Goal: Information Seeking & Learning: Learn about a topic

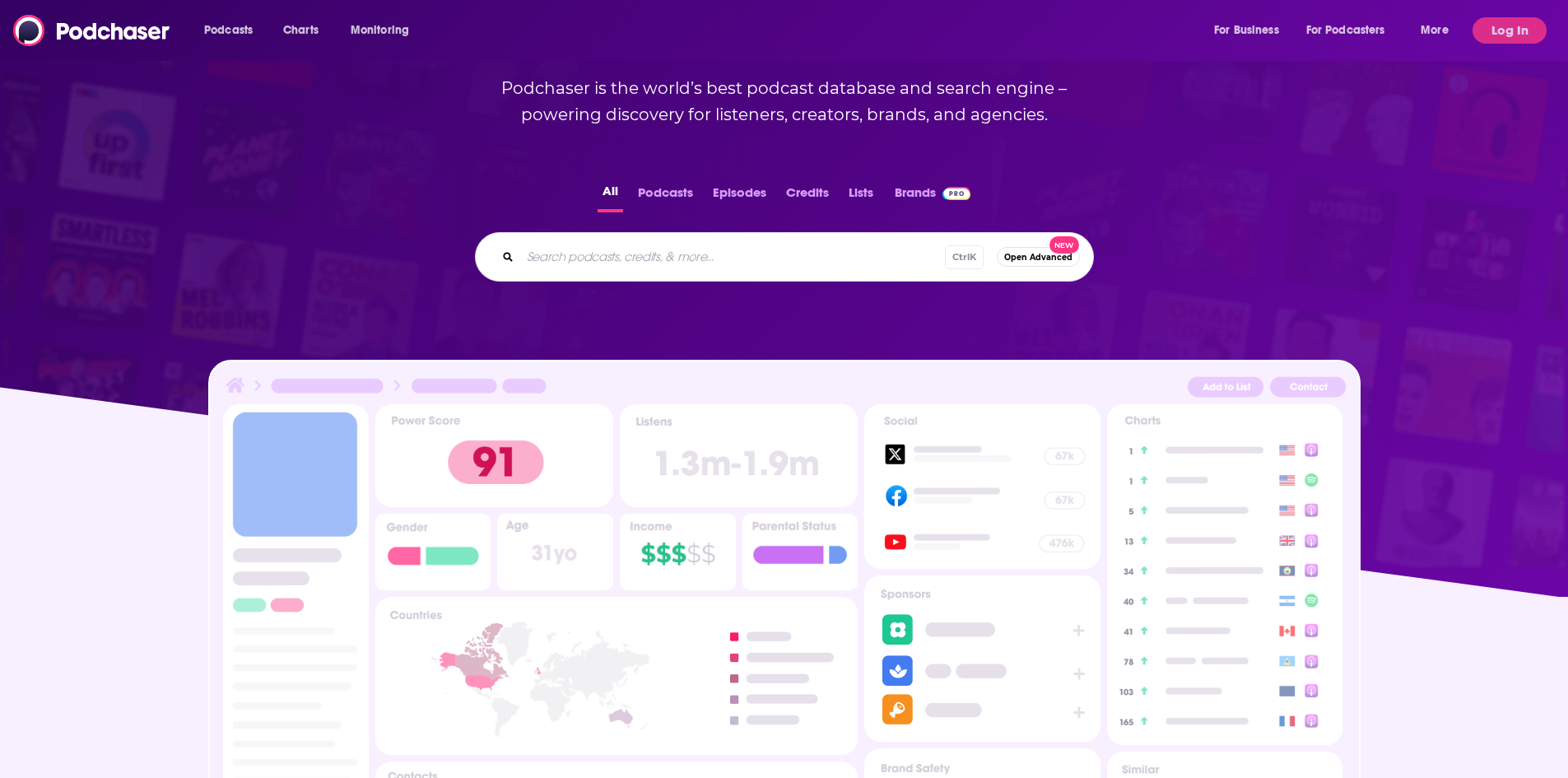
scroll to position [330, 0]
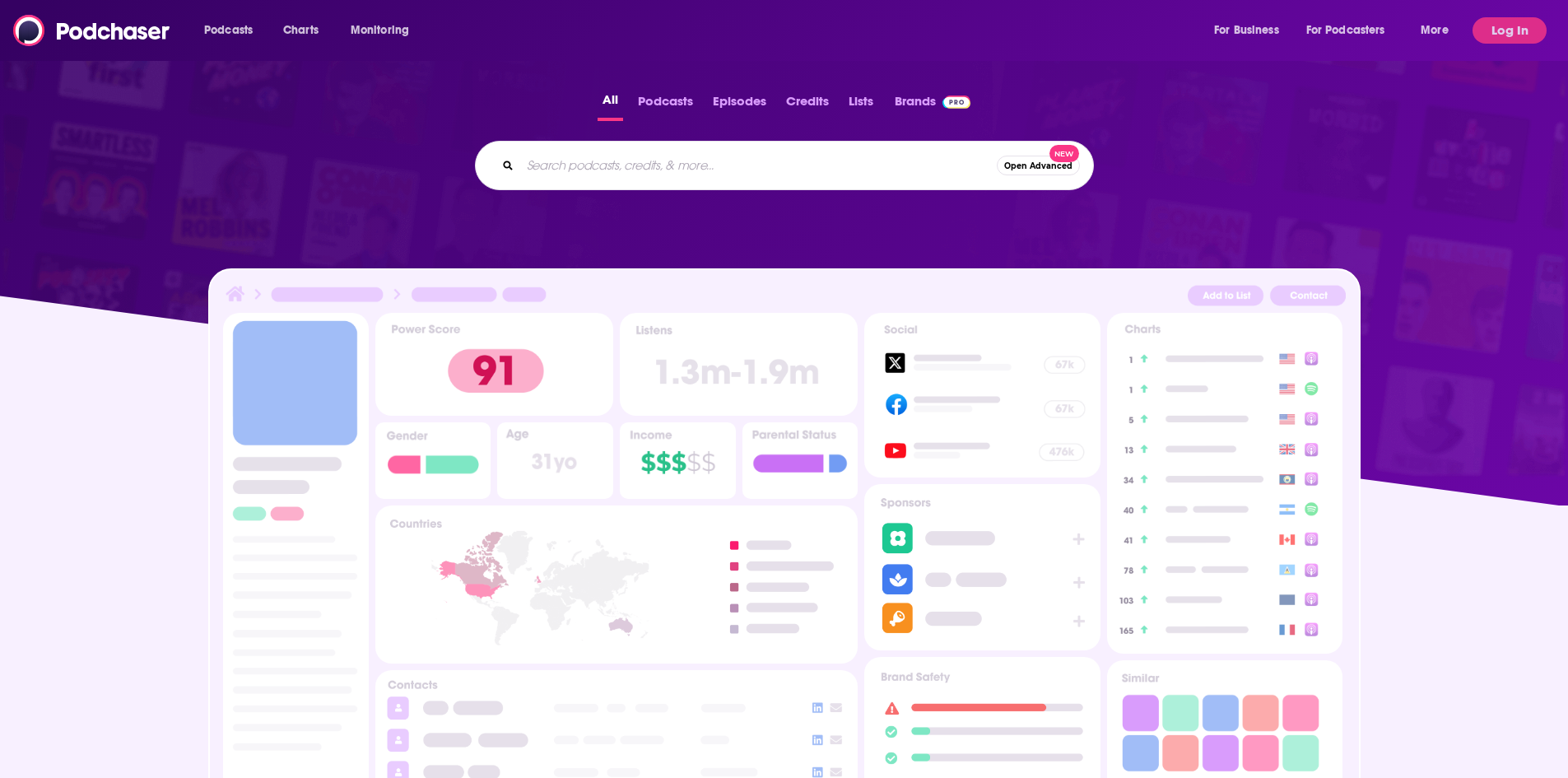
click at [586, 167] on input "Search podcasts, credits, & more..." at bounding box center [758, 165] width 477 height 27
type input "PETA"
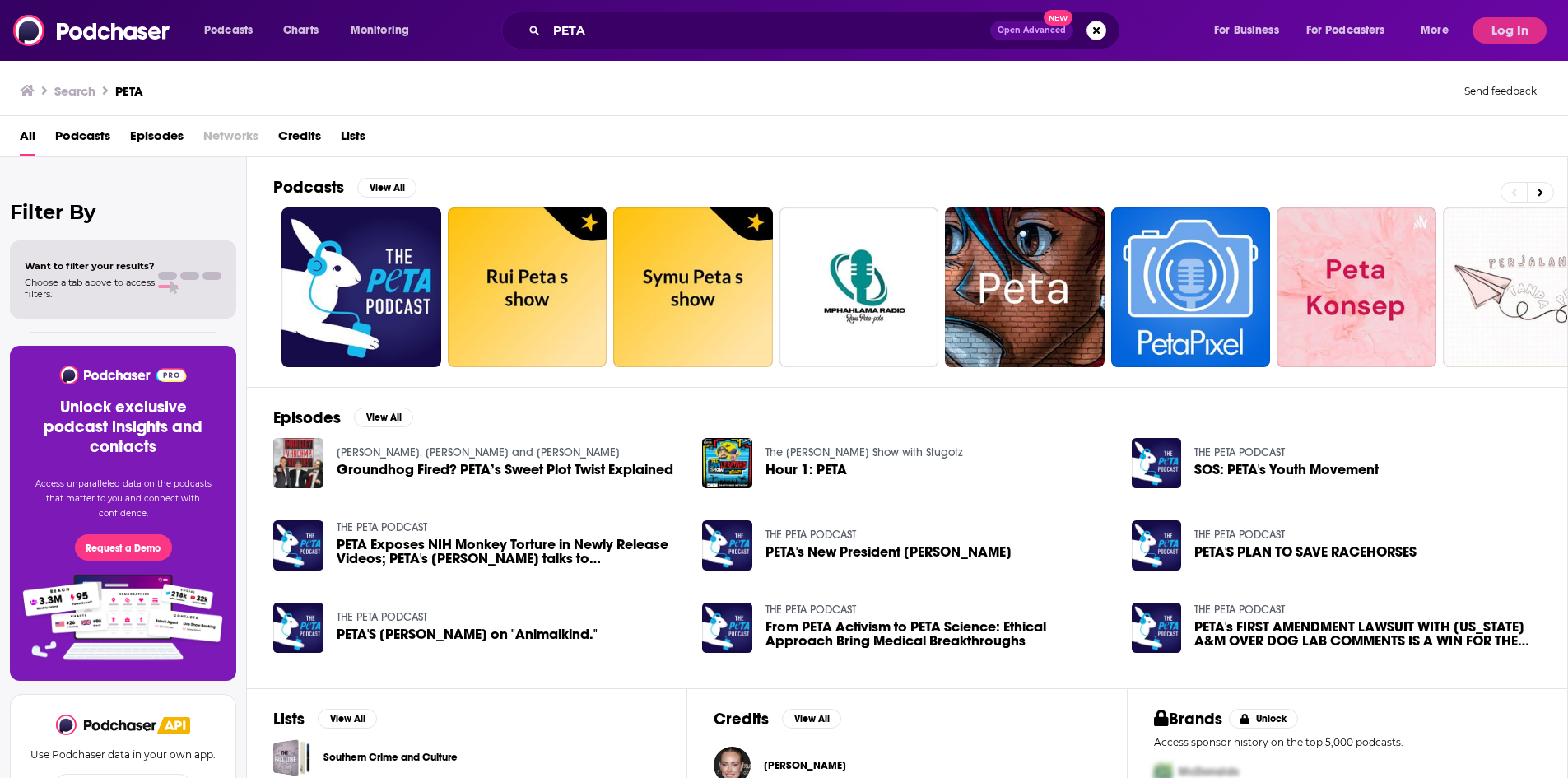
click at [171, 134] on span "Episodes" at bounding box center [157, 139] width 54 height 33
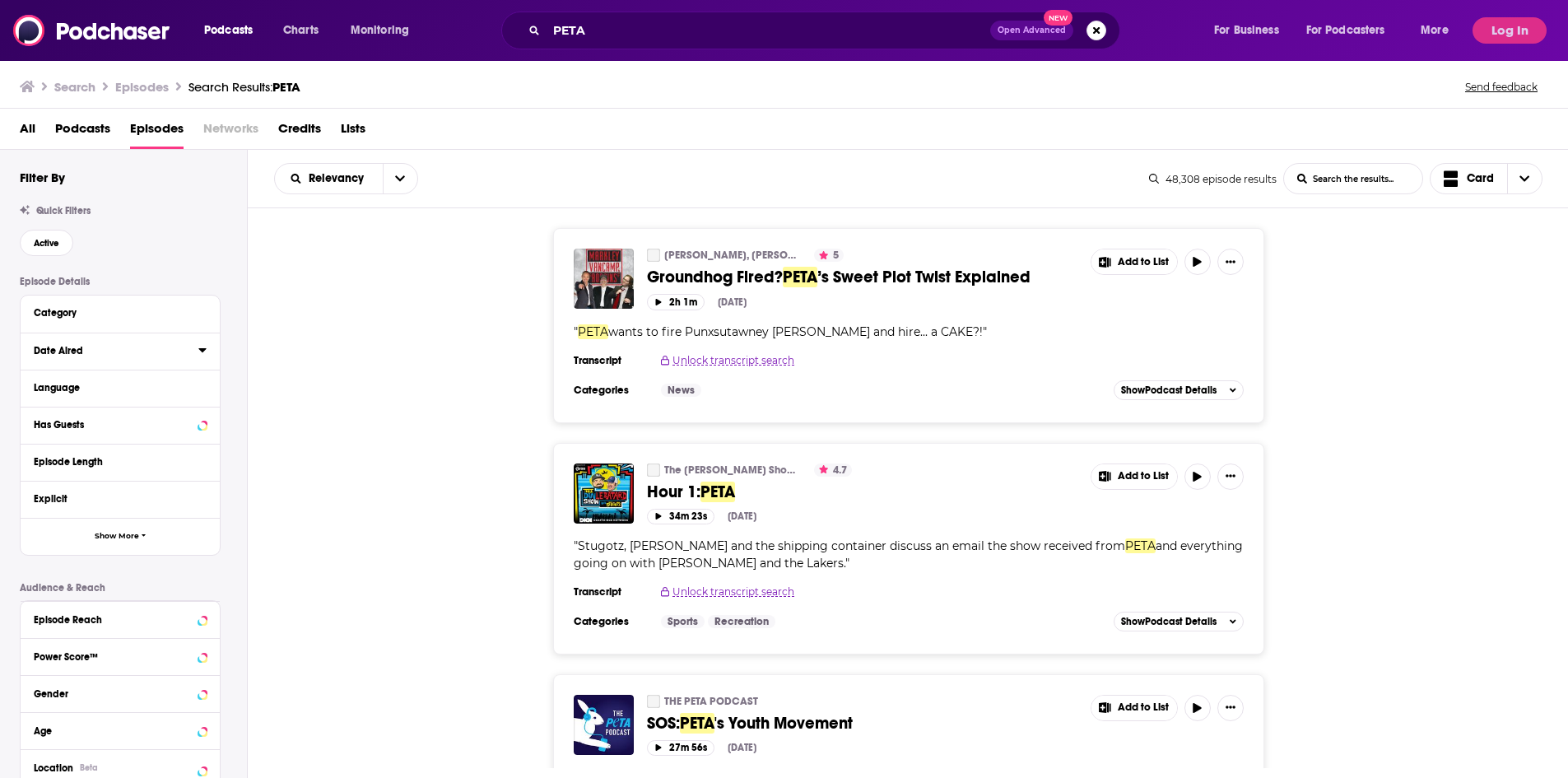
click at [204, 352] on icon at bounding box center [203, 349] width 9 height 13
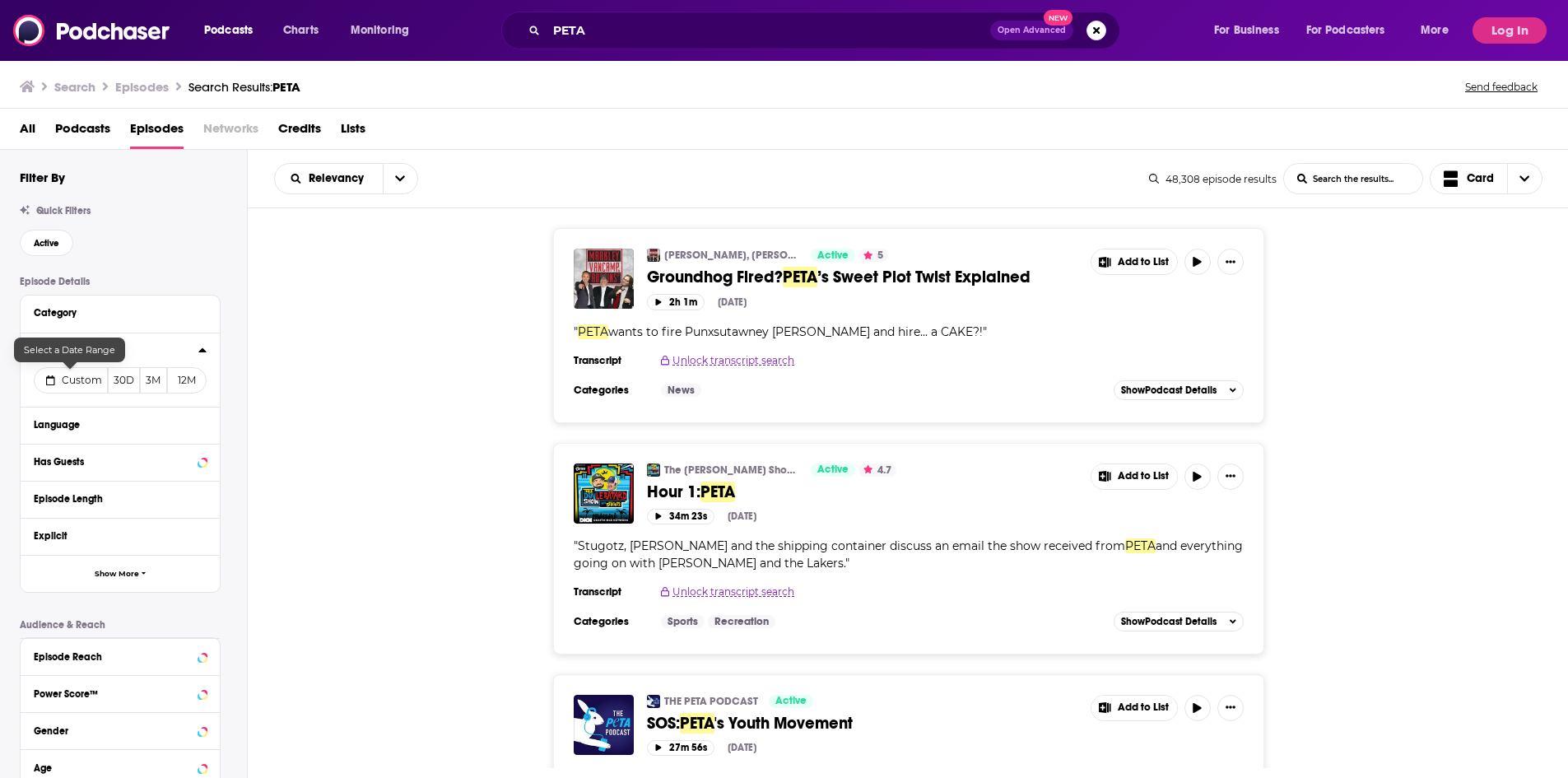
click at [90, 381] on span "Custom" at bounding box center [81, 380] width 40 height 12
select select "8"
select select "2025"
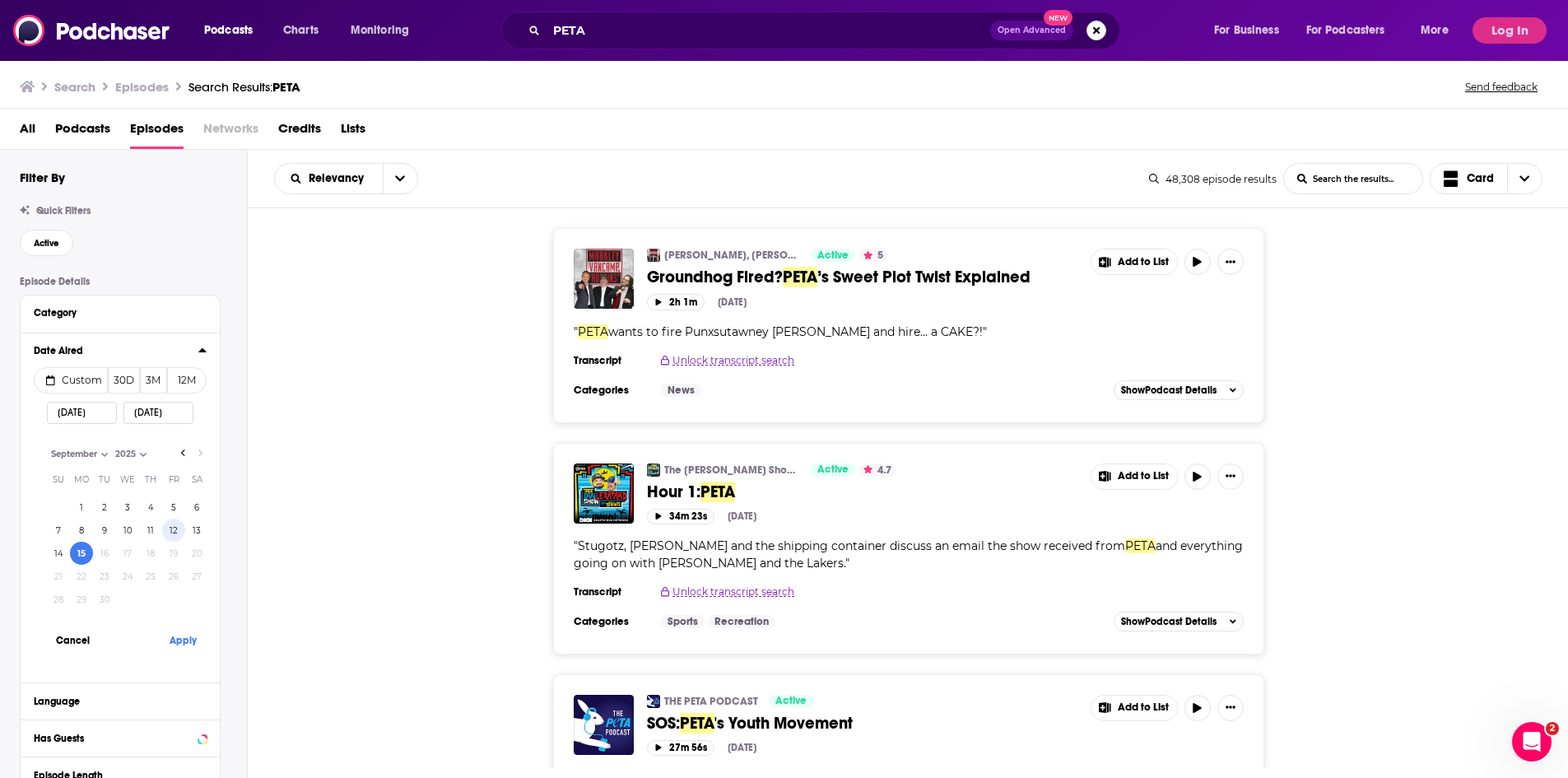
click at [177, 525] on button "12" at bounding box center [173, 530] width 23 height 23
type input "[DATE]"
click at [190, 633] on button "Apply" at bounding box center [183, 640] width 50 height 31
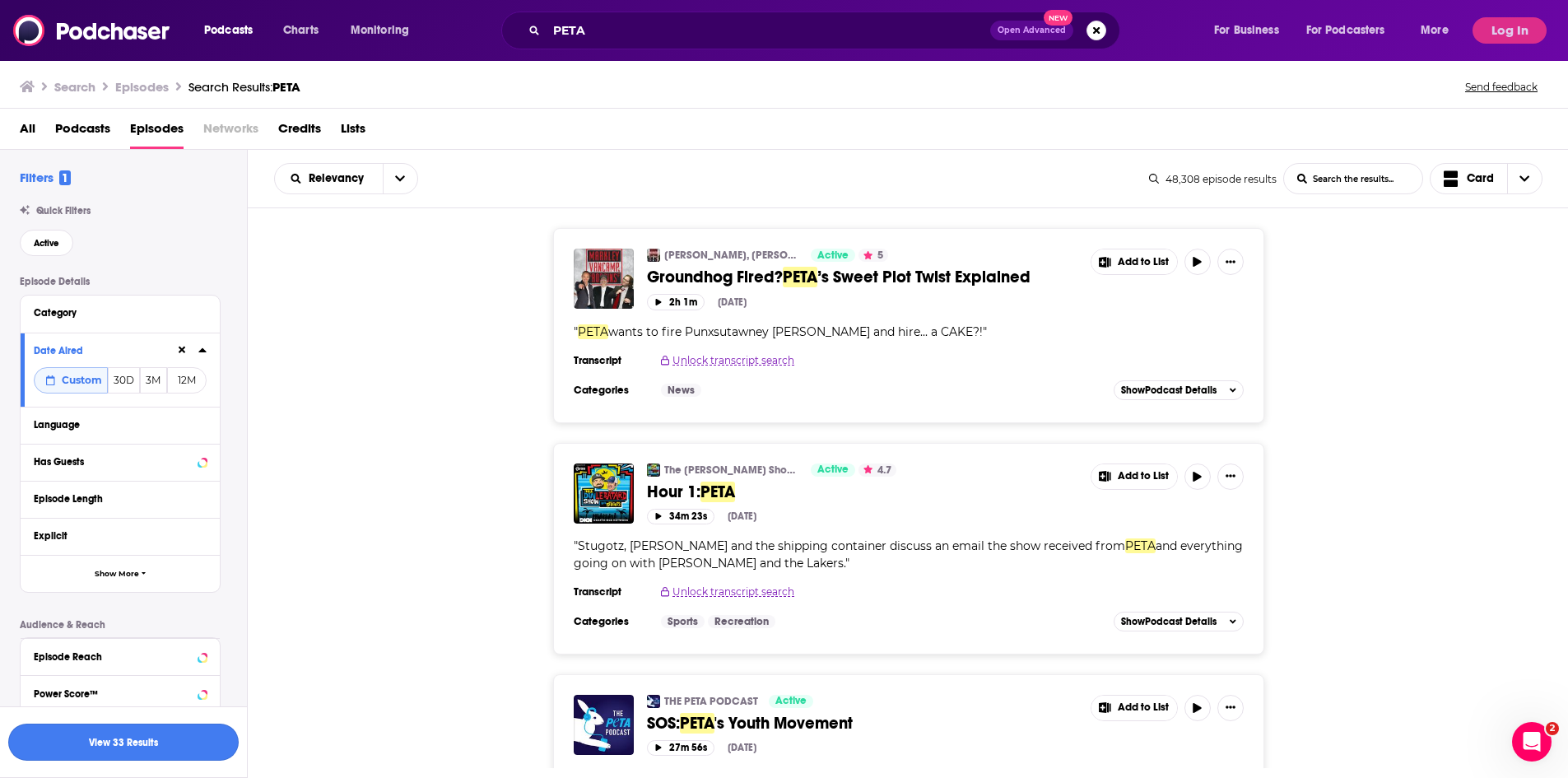
click at [134, 742] on button "View 33 Results" at bounding box center [123, 741] width 230 height 37
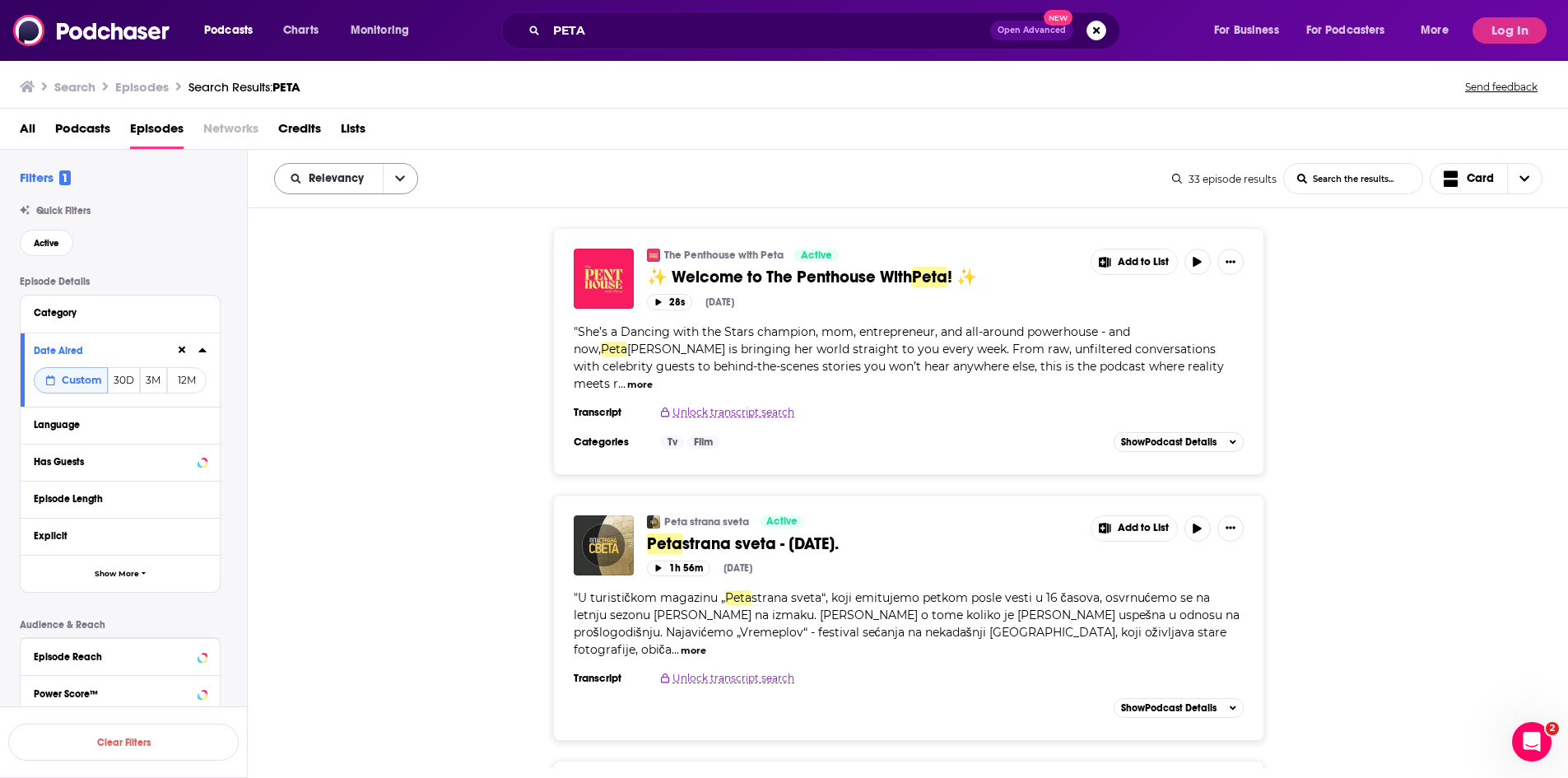
click at [399, 178] on icon "open menu" at bounding box center [401, 178] width 10 height 11
click at [409, 187] on button "close menu" at bounding box center [400, 178] width 34 height 30
click at [409, 186] on button "open menu" at bounding box center [400, 178] width 34 height 30
click at [409, 186] on button "close menu" at bounding box center [400, 178] width 34 height 30
click at [405, 498] on div "Peta strana sveta Active Peta strana sveta - [DATE]. Add to List 1h 56m [DATE] …" at bounding box center [907, 618] width 1321 height 246
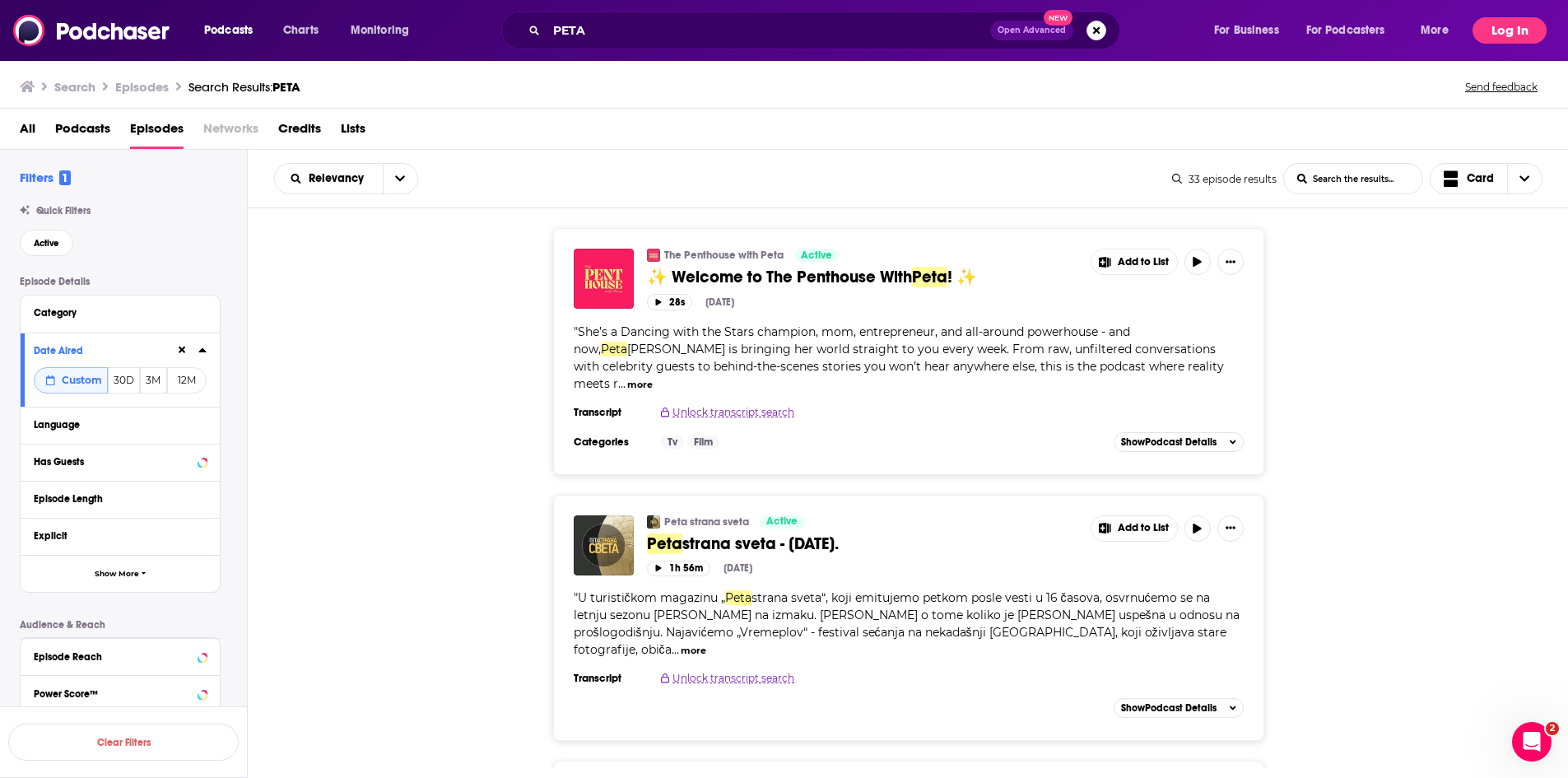
click at [1518, 35] on button "Log In" at bounding box center [1509, 30] width 74 height 27
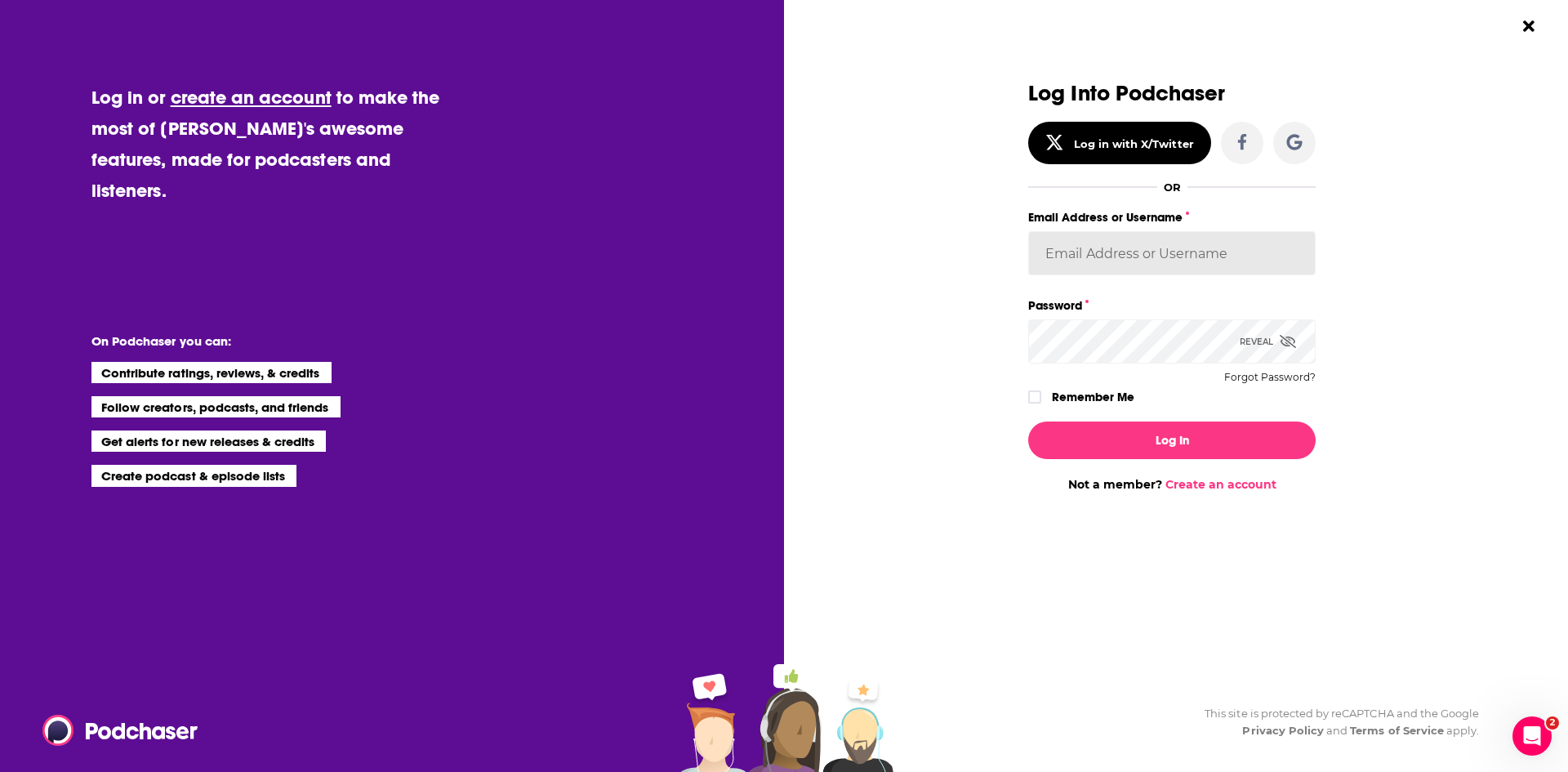
click at [1109, 258] on input "Email Address or Username" at bounding box center [1172, 253] width 287 height 44
type input "[EMAIL_ADDRESS][DOMAIN_NAME]"
click at [1029, 421] on button "Log In" at bounding box center [1172, 440] width 287 height 37
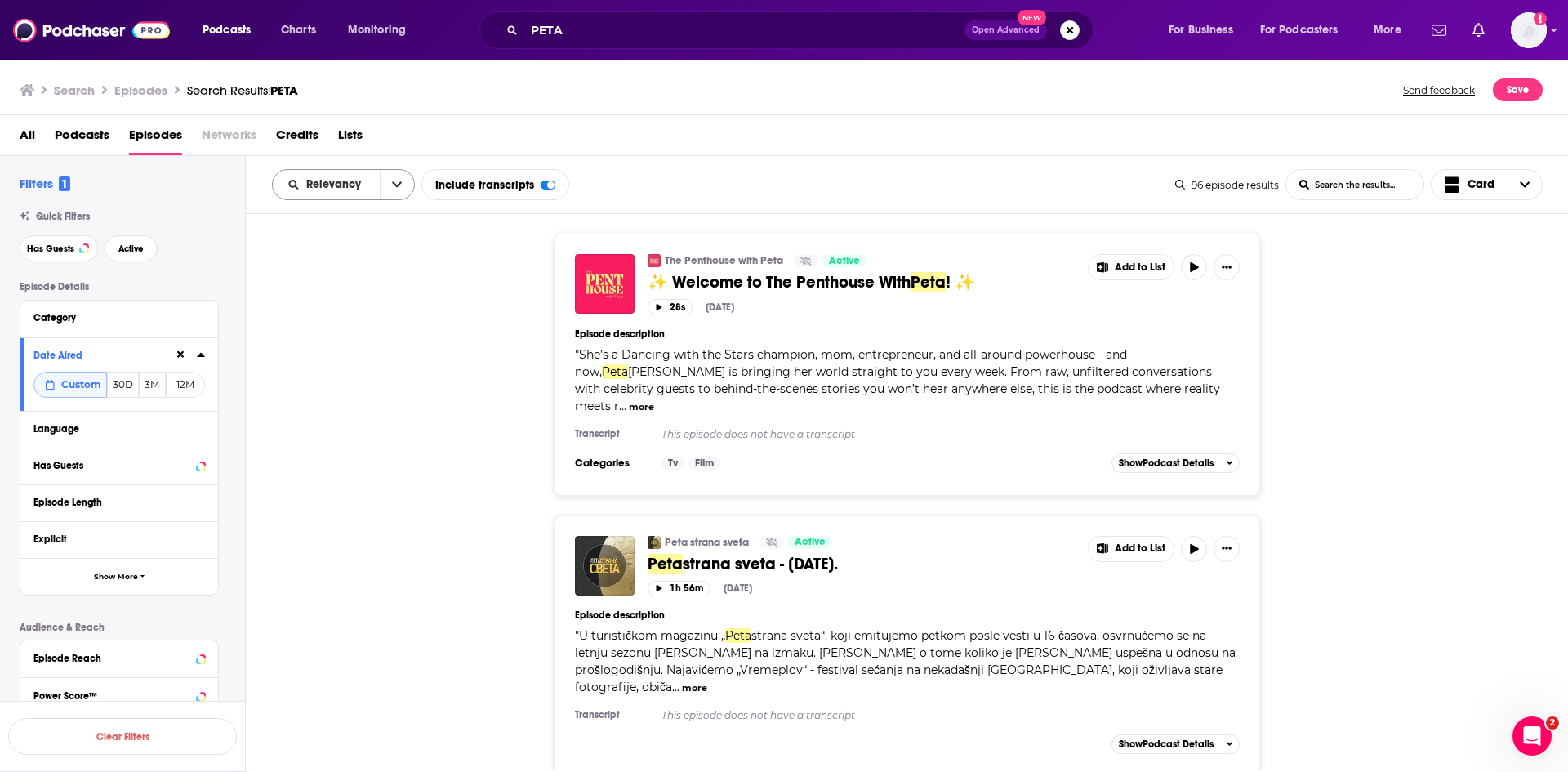
click at [405, 183] on button "open menu" at bounding box center [397, 184] width 34 height 30
click at [339, 319] on span "Power Score" at bounding box center [353, 324] width 96 height 9
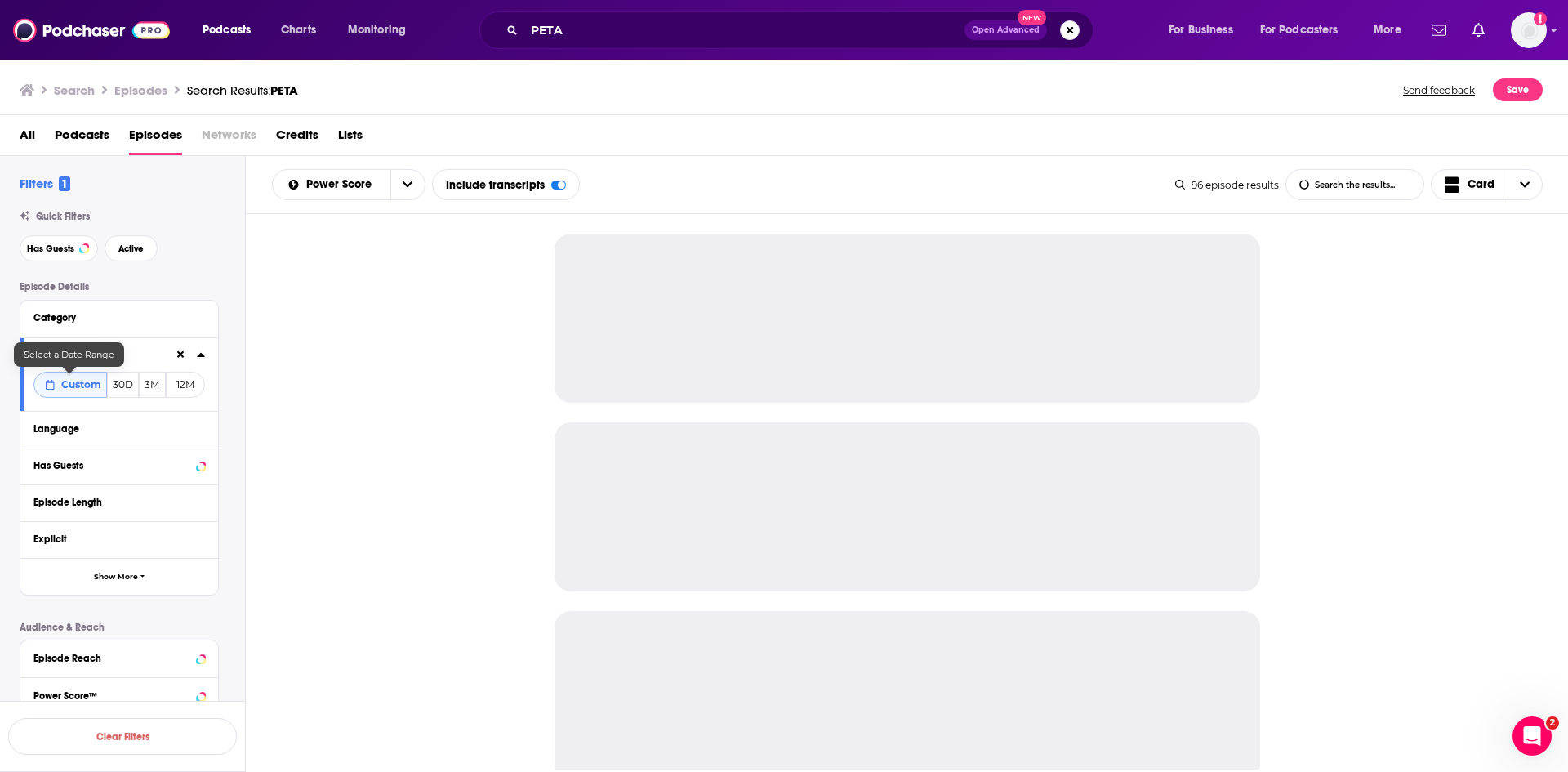
click at [93, 381] on span "Custom" at bounding box center [81, 384] width 40 height 12
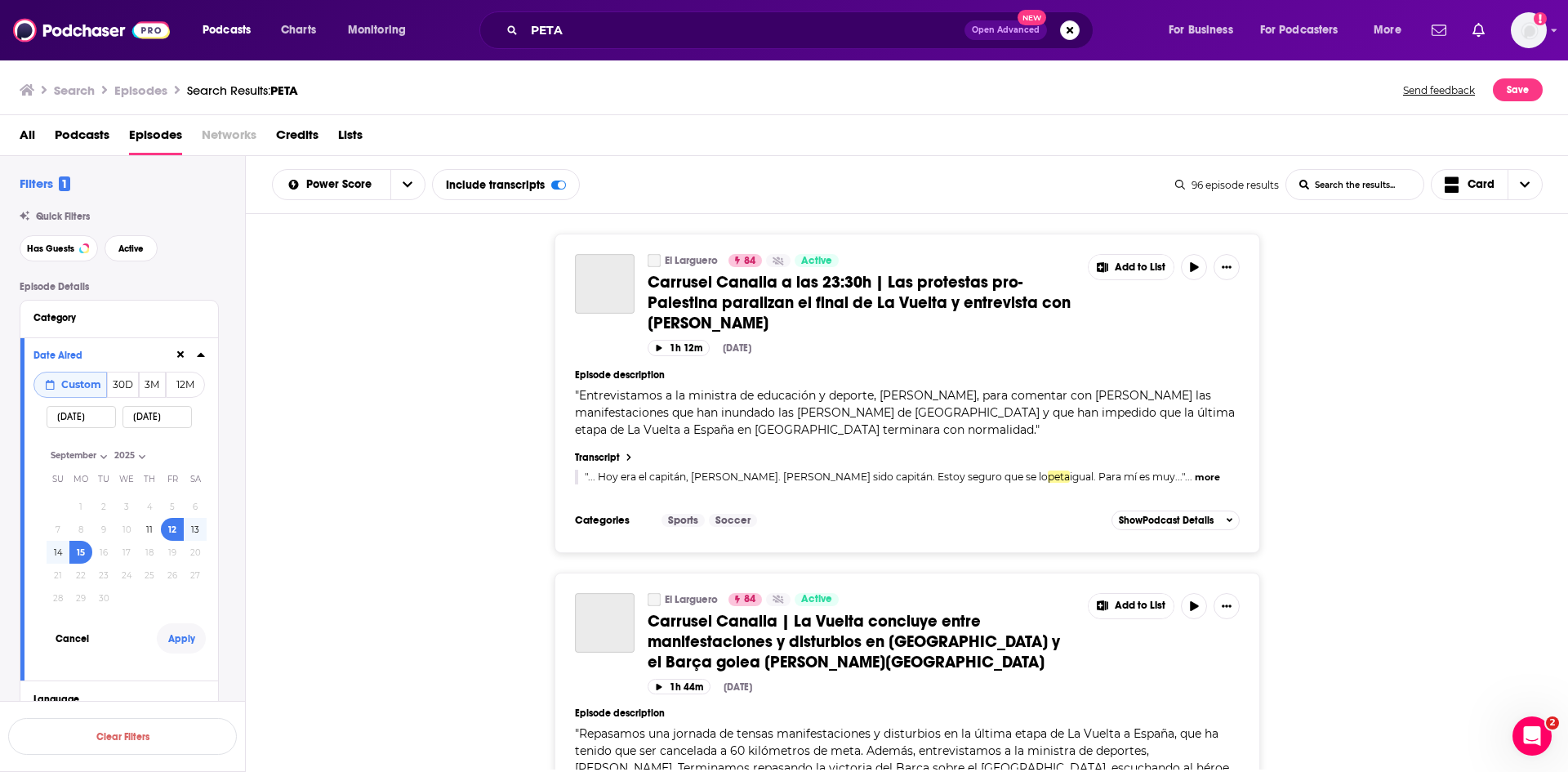
click at [195, 631] on button "Apply" at bounding box center [182, 639] width 49 height 31
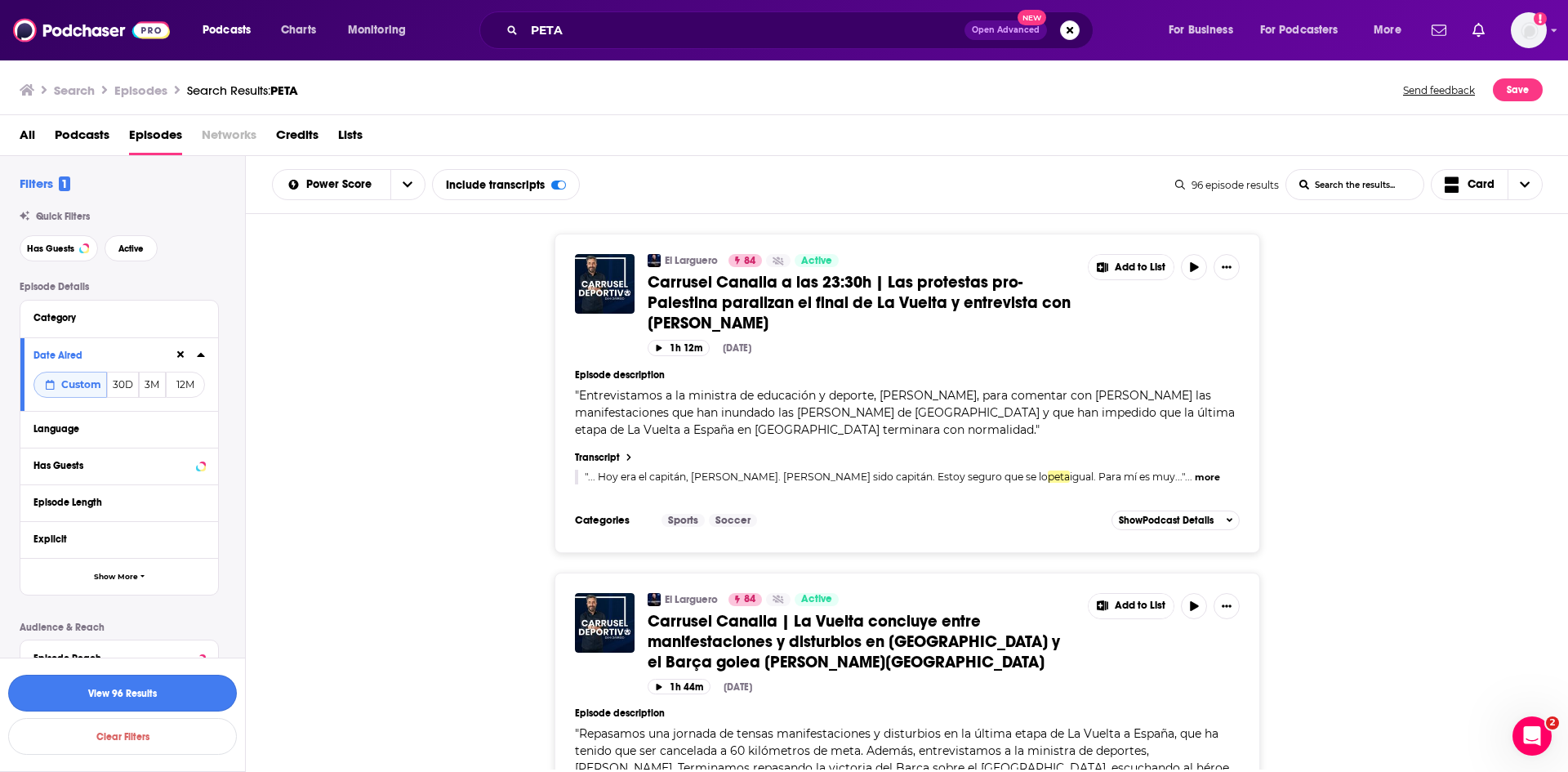
click at [151, 700] on button "View 96 Results" at bounding box center [122, 692] width 228 height 37
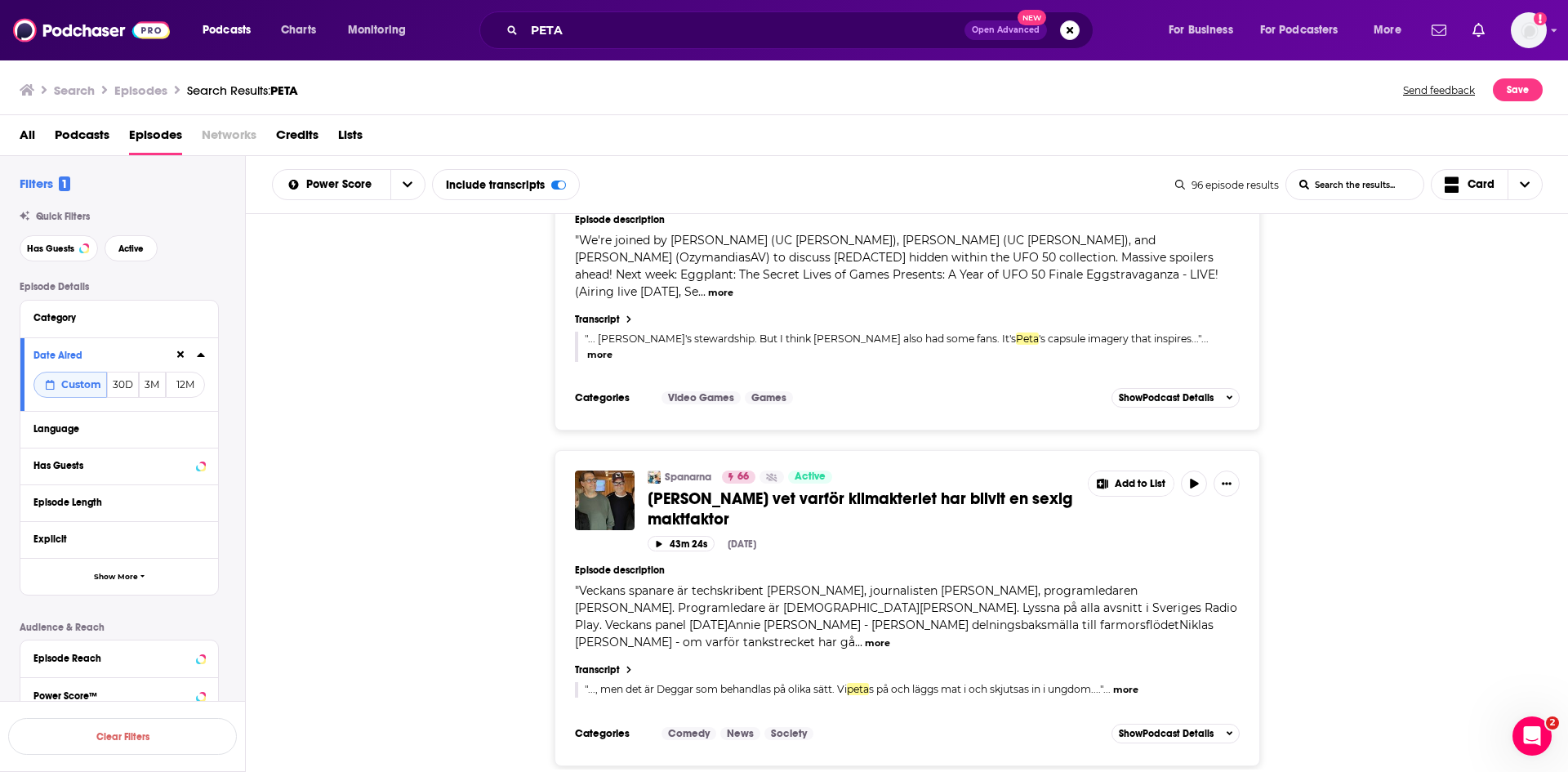
scroll to position [7340, 0]
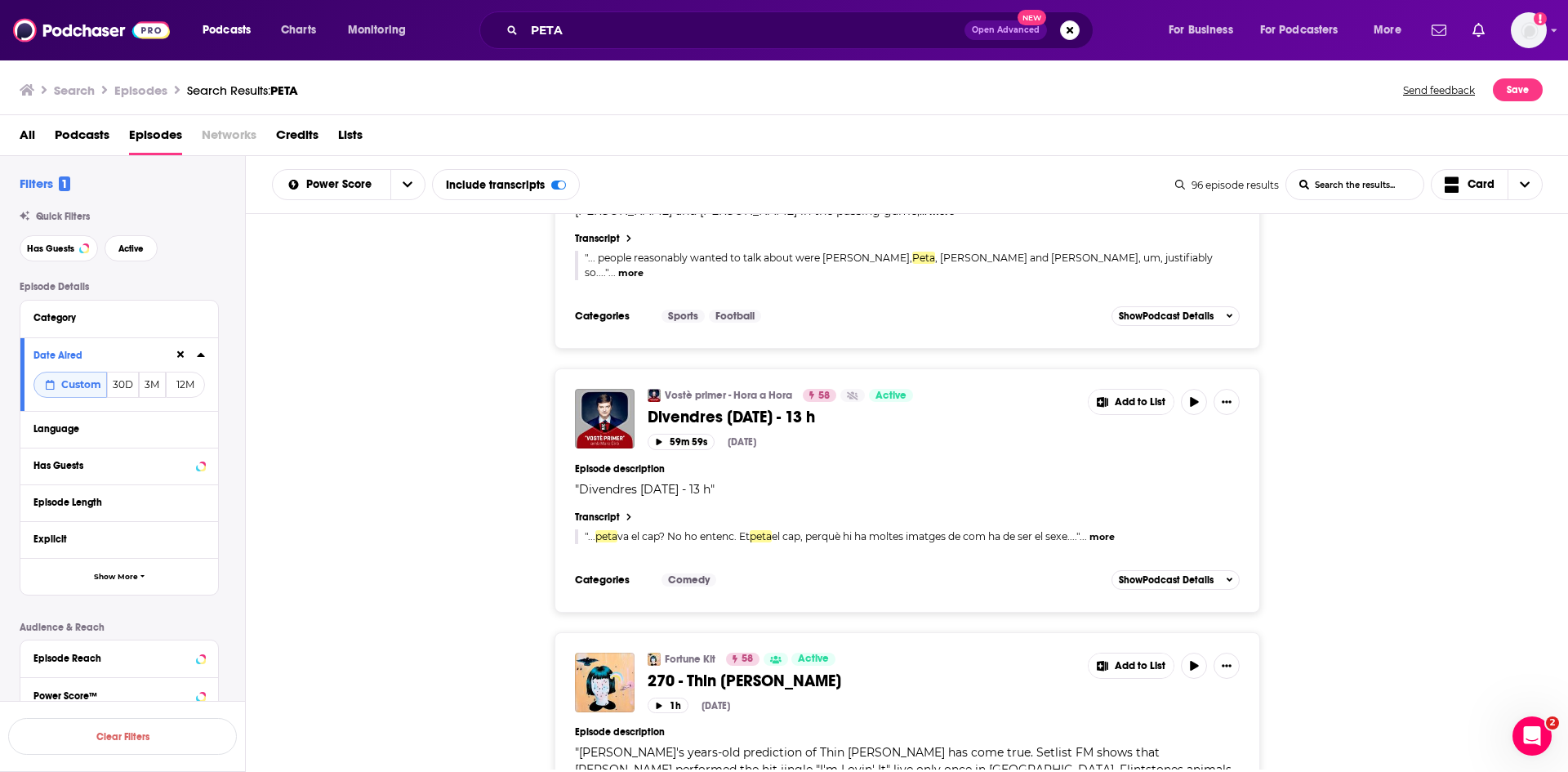
scroll to position [14802, 0]
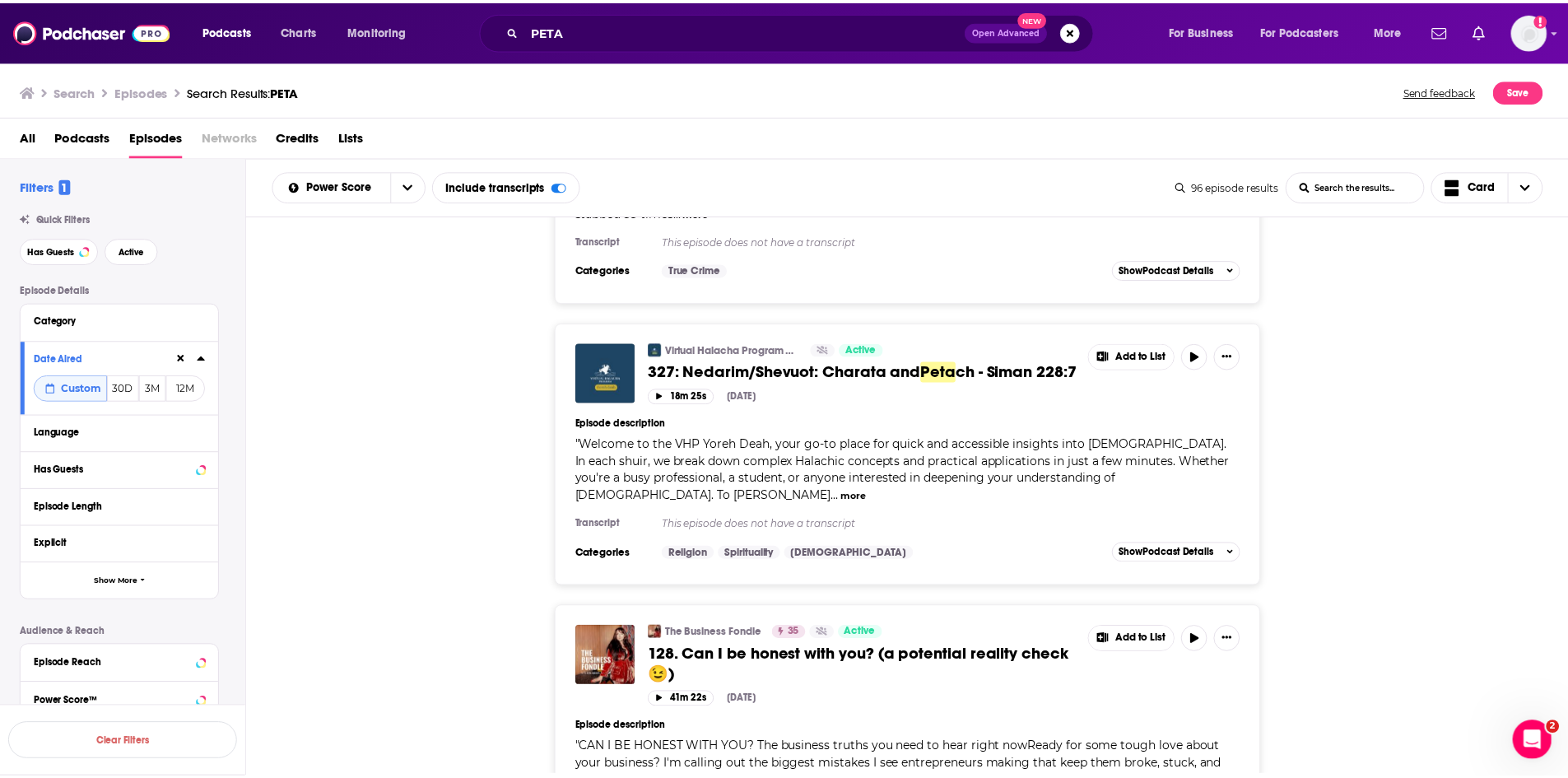
scroll to position [22109, 0]
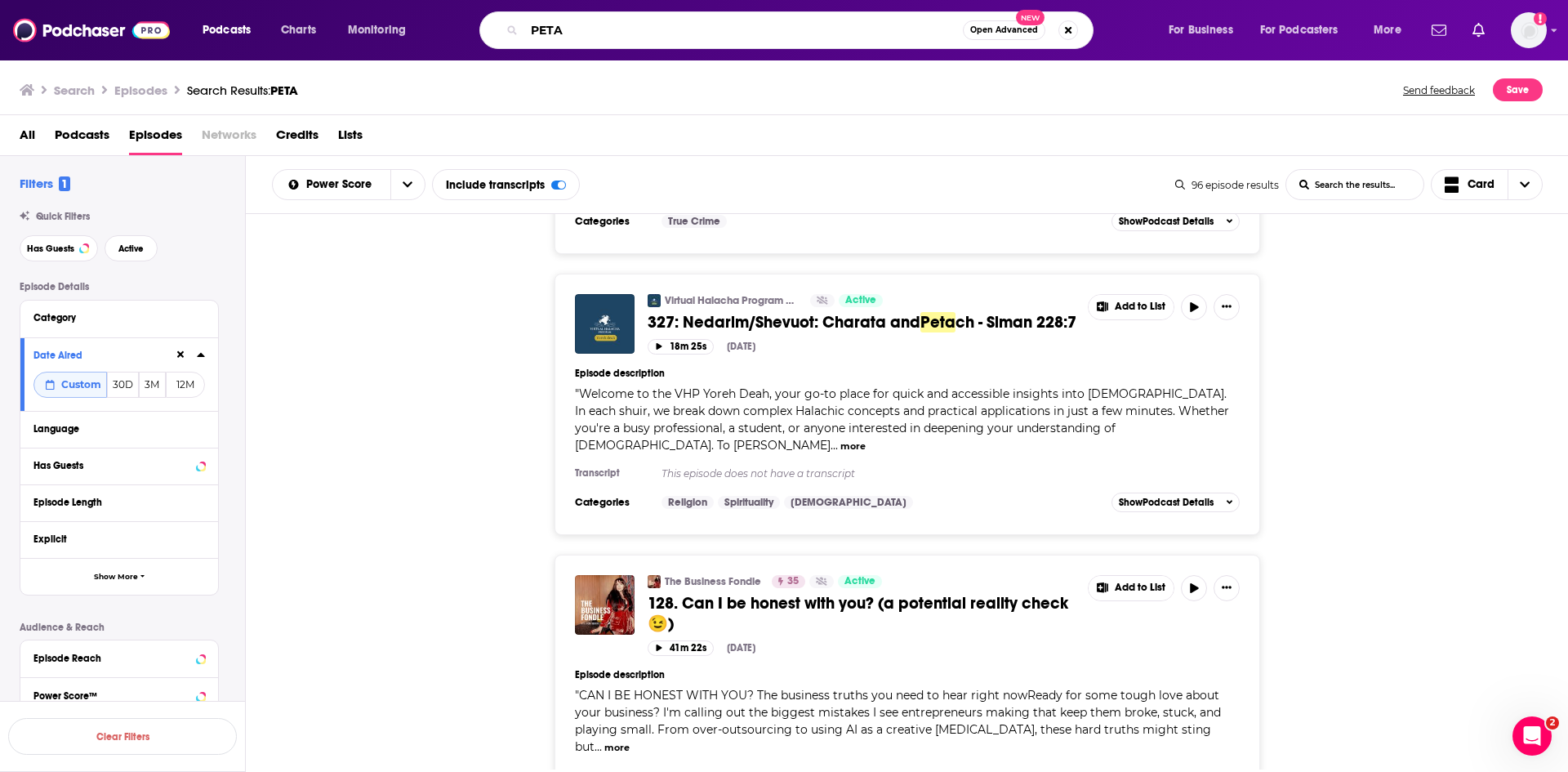
drag, startPoint x: 618, startPoint y: 34, endPoint x: 431, endPoint y: 15, distance: 188.0
click at [437, 20] on div "Podcasts Charts Monitoring PETA Open Advanced New For Business For Podcasters M…" at bounding box center [804, 30] width 1226 height 37
type input "stuff you missed in history"
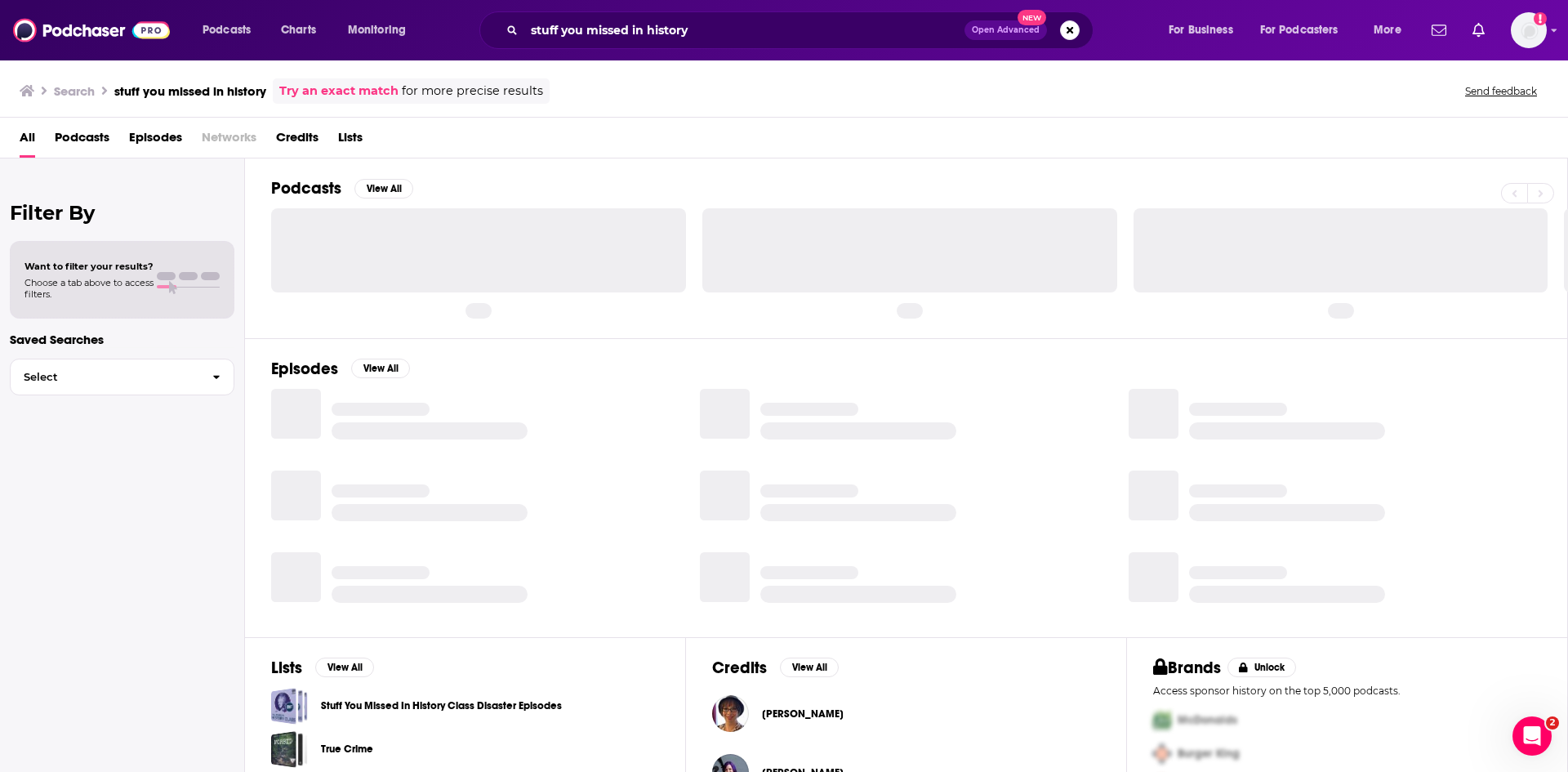
click at [90, 138] on span "Podcasts" at bounding box center [82, 140] width 54 height 33
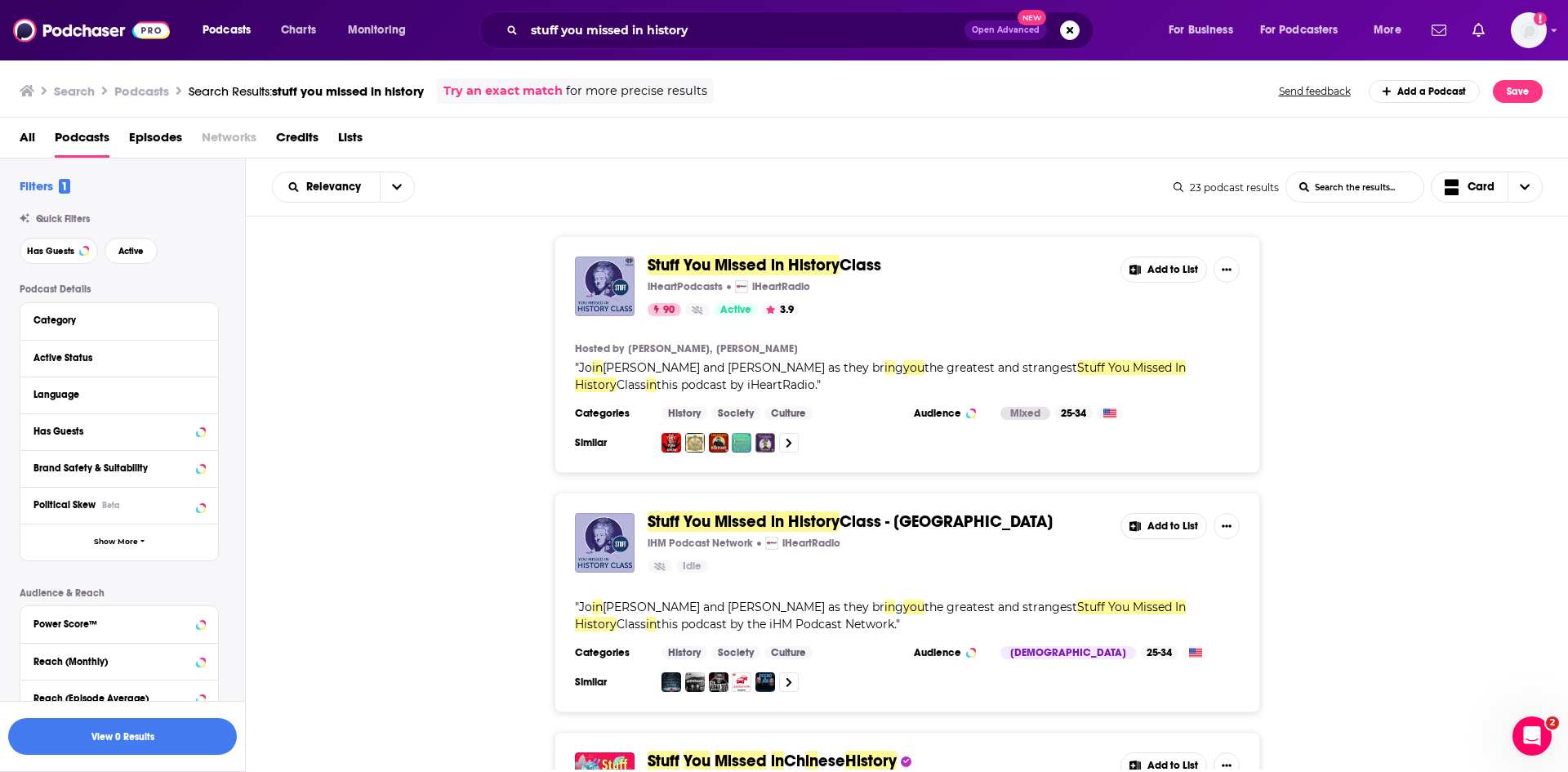
click at [728, 267] on span "Stuff You Missed in History" at bounding box center [744, 265] width 192 height 20
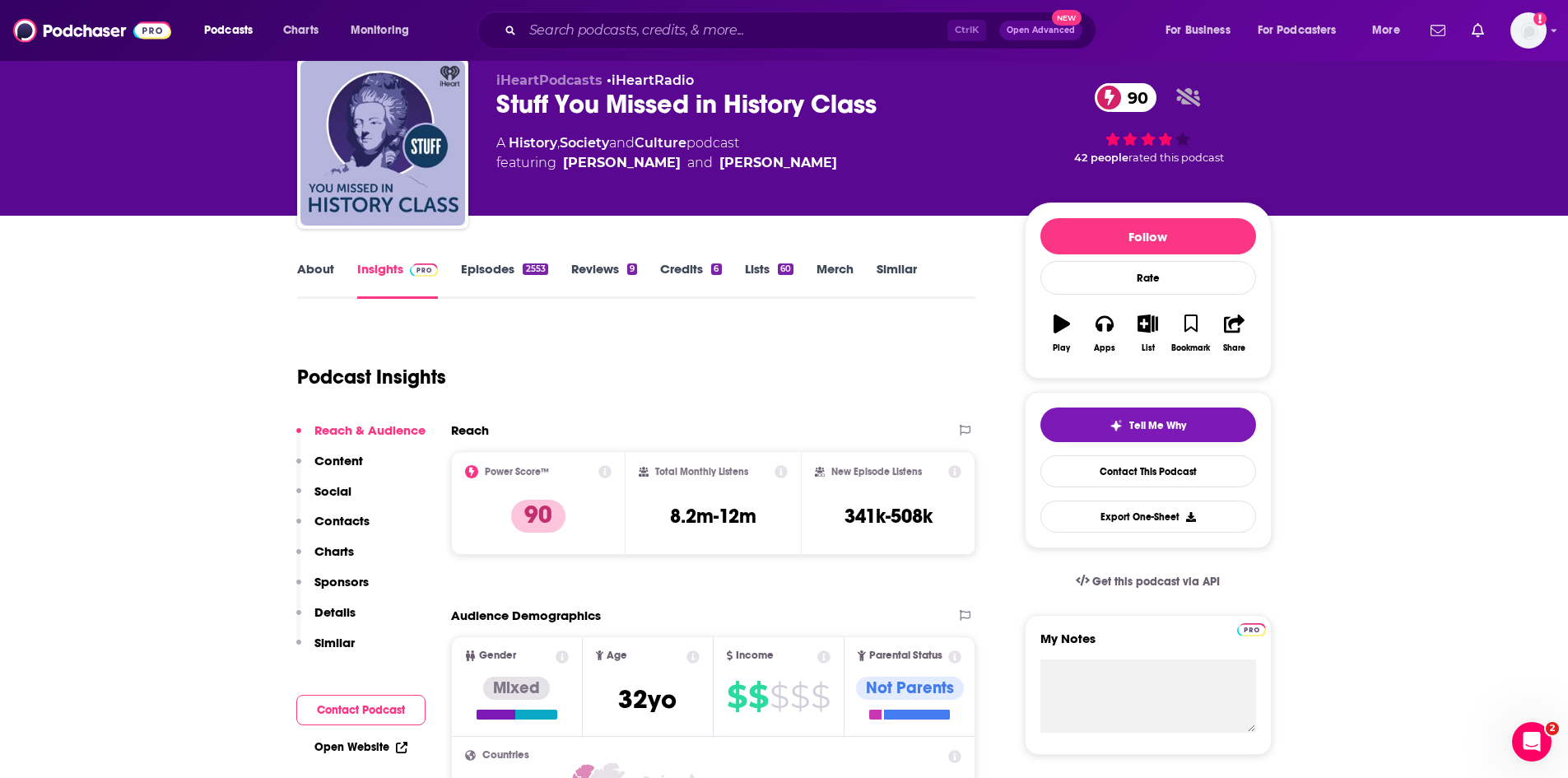
scroll to position [82, 0]
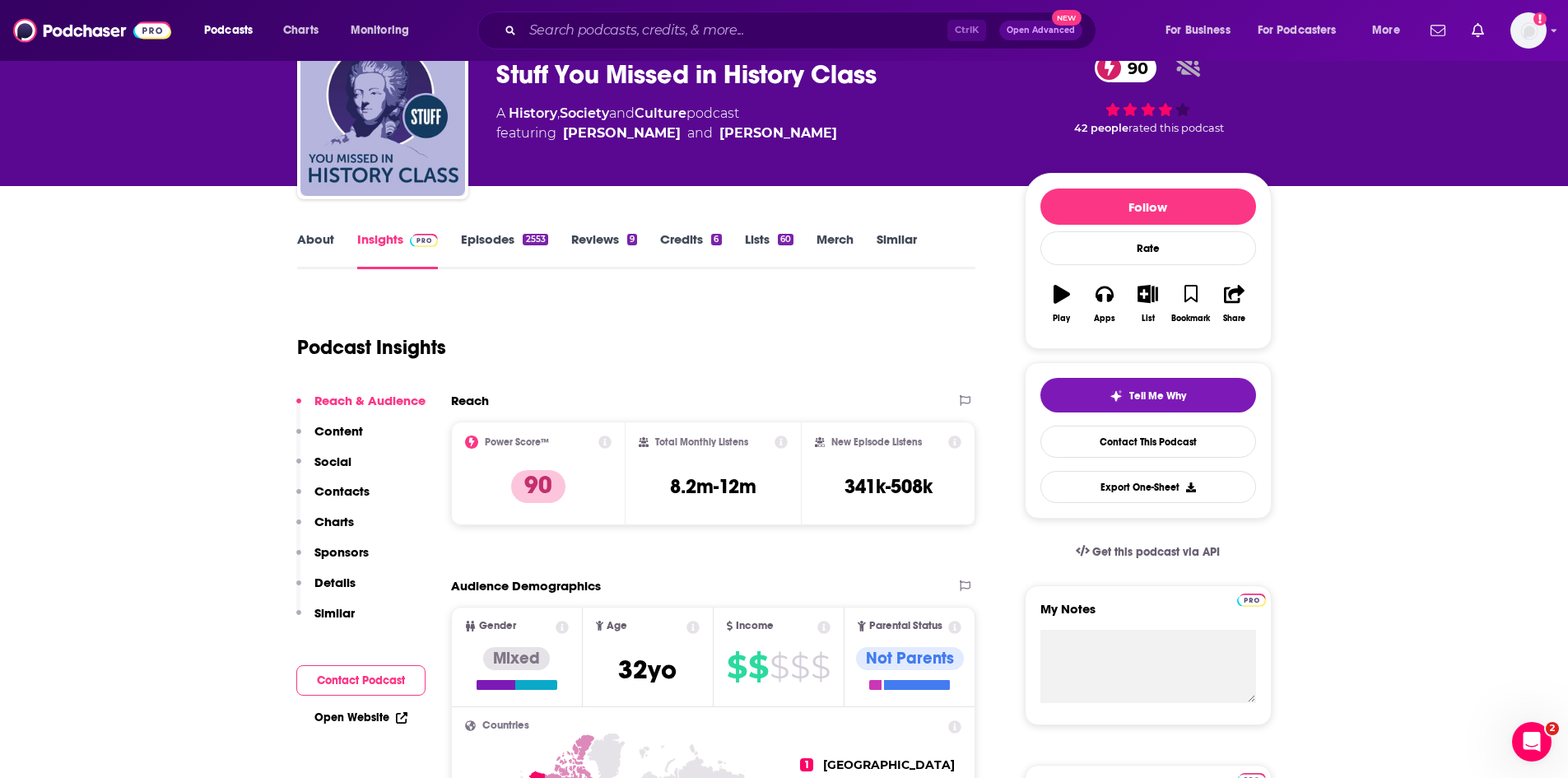
click at [320, 252] on link "About" at bounding box center [315, 250] width 37 height 38
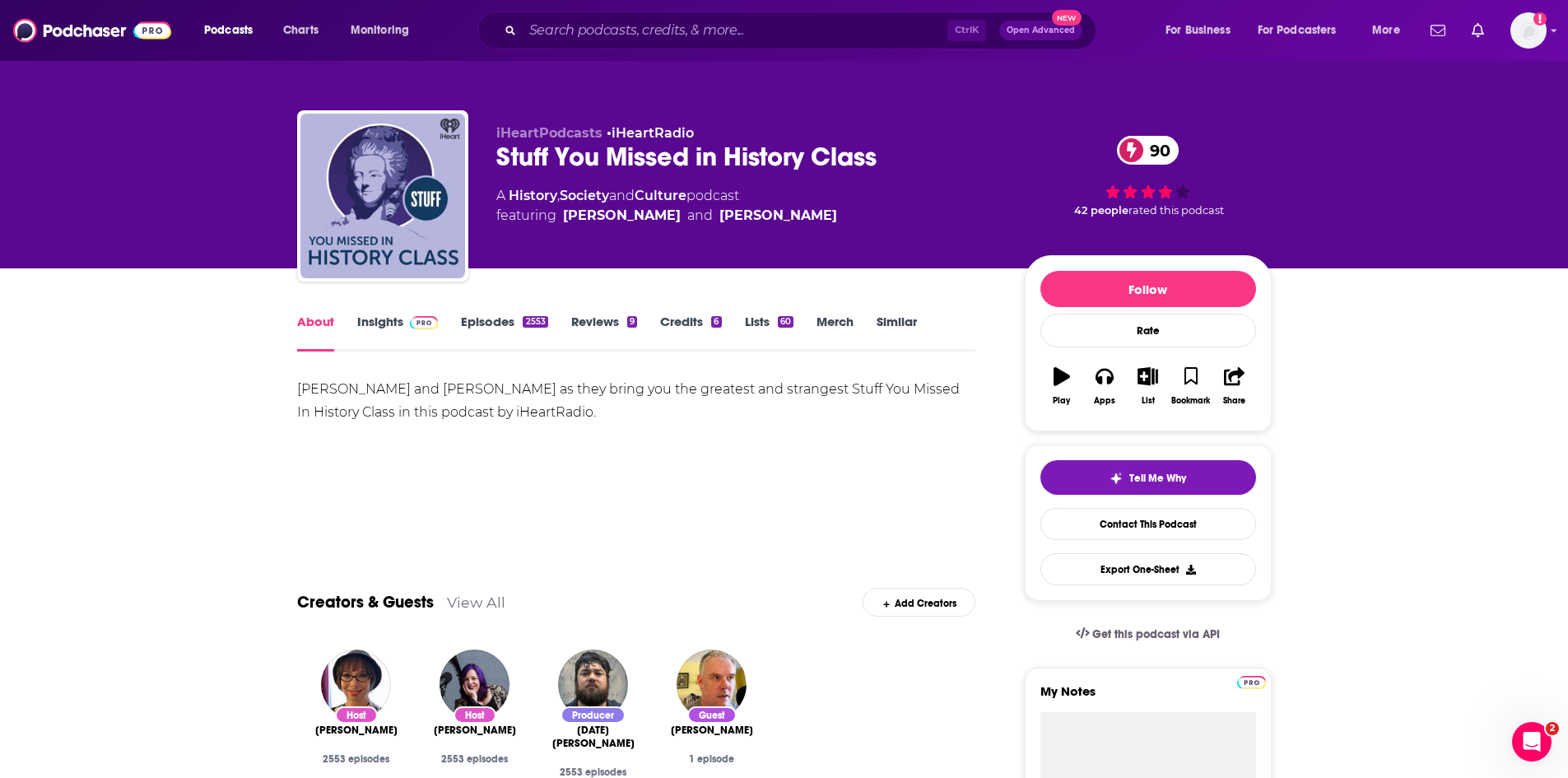
click at [377, 325] on link "Insights" at bounding box center [397, 332] width 81 height 38
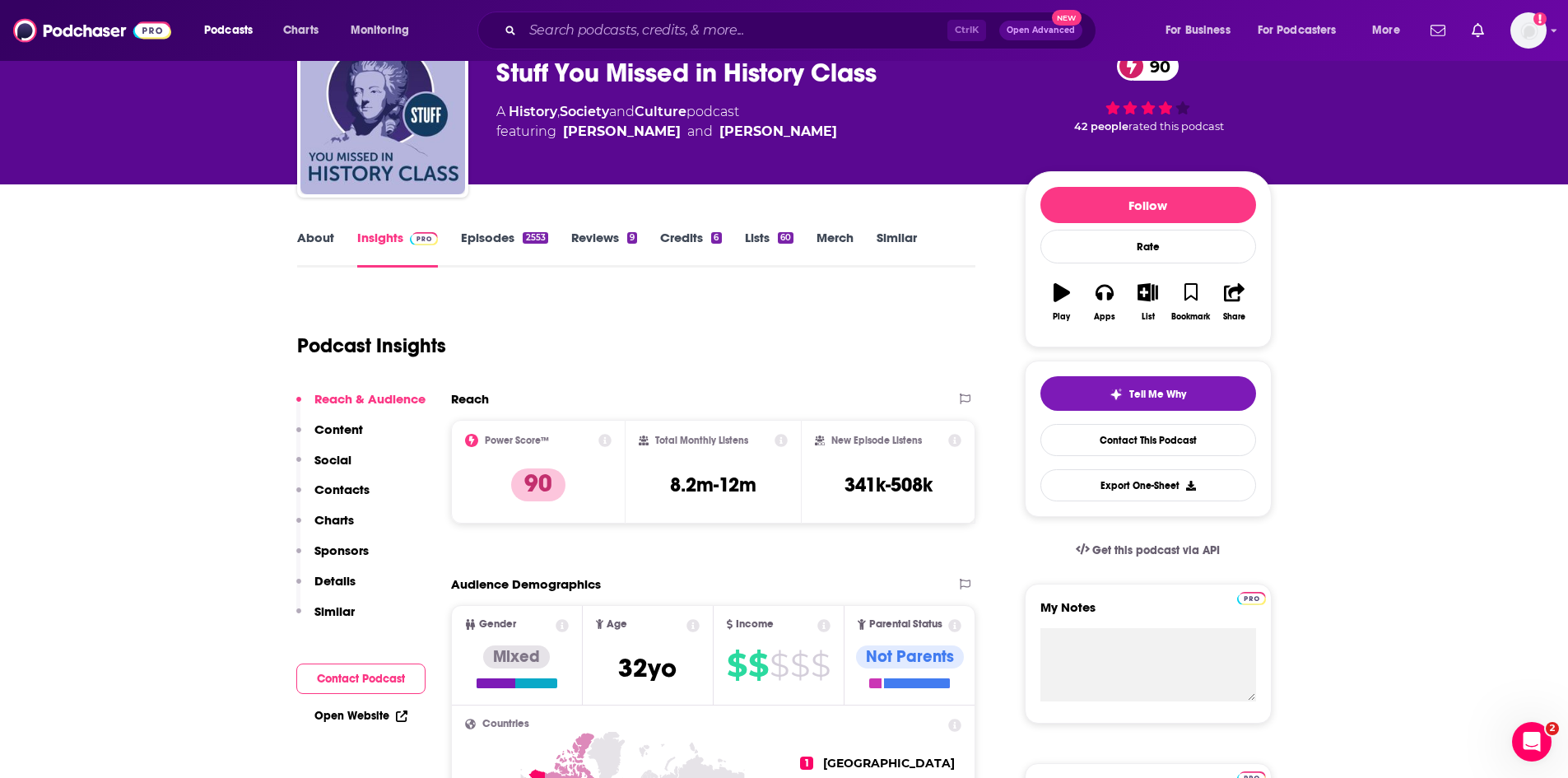
scroll to position [82, 0]
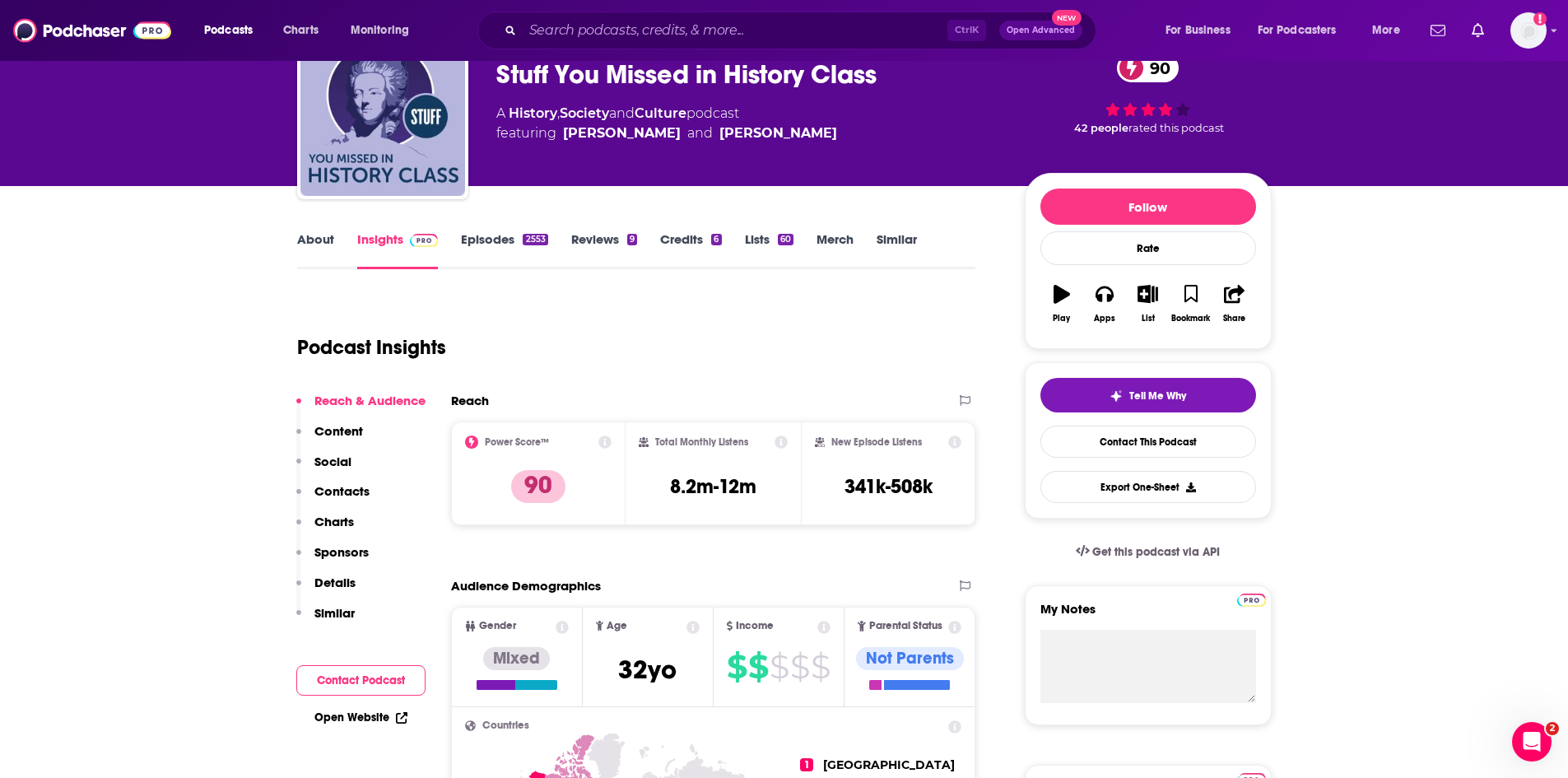
click at [472, 242] on link "Episodes 2553" at bounding box center [504, 250] width 86 height 38
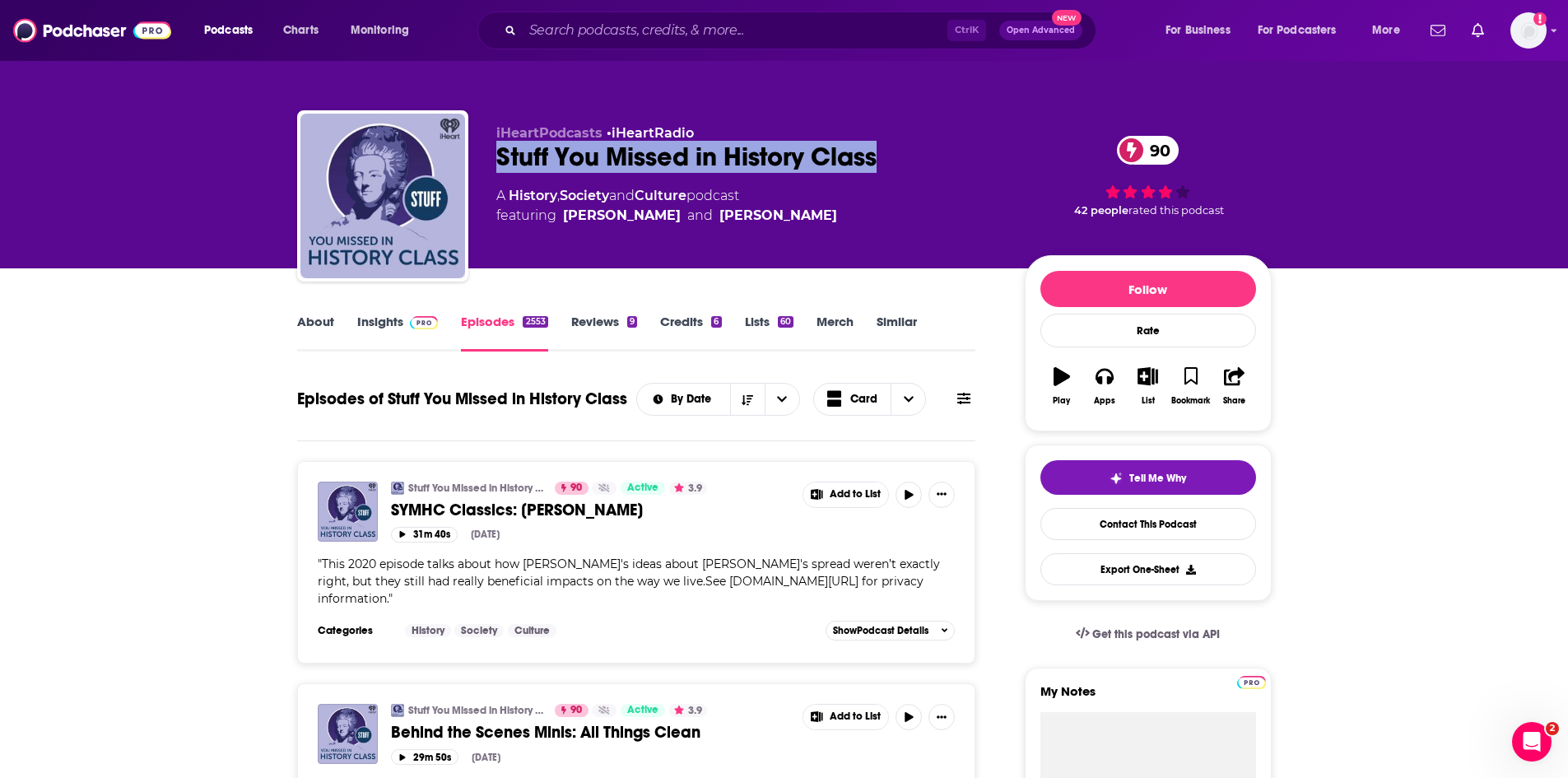
drag, startPoint x: 889, startPoint y: 161, endPoint x: 502, endPoint y: 166, distance: 387.0
click at [502, 166] on div "Stuff You Missed in History Class 90" at bounding box center [747, 157] width 502 height 33
copy h2 "Stuff You Missed in History Class"
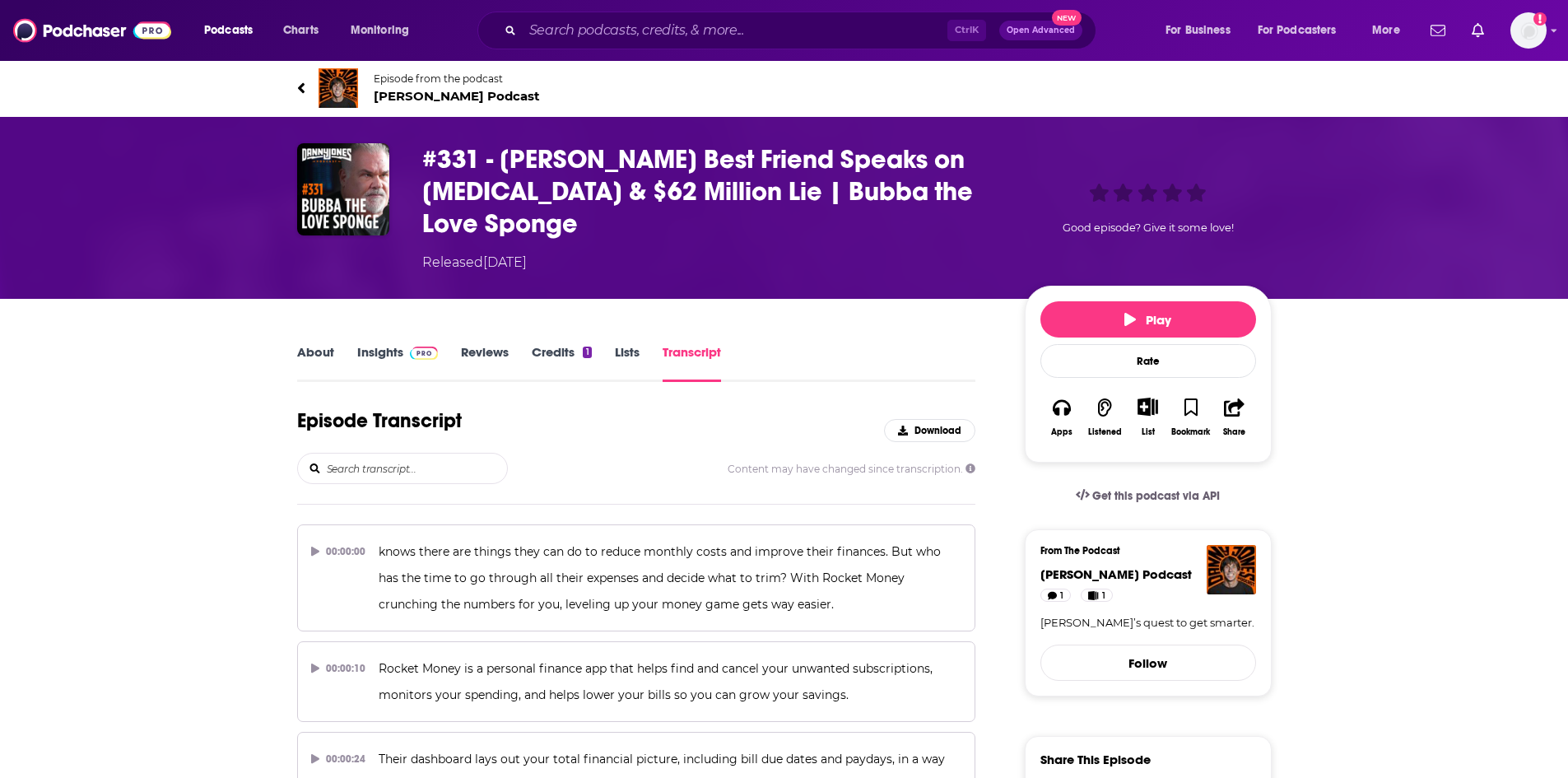
scroll to position [68772, 0]
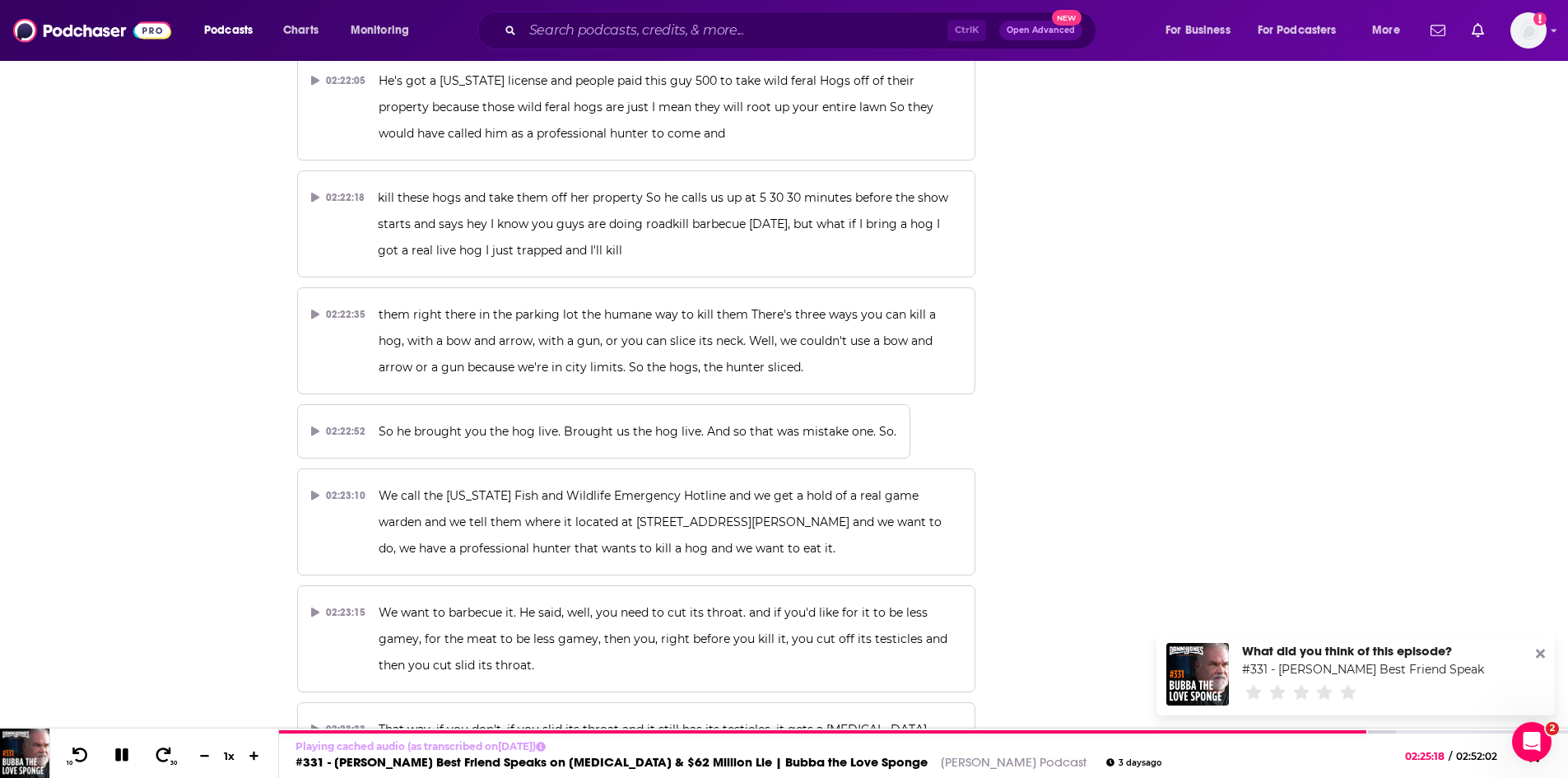
scroll to position [68608, 0]
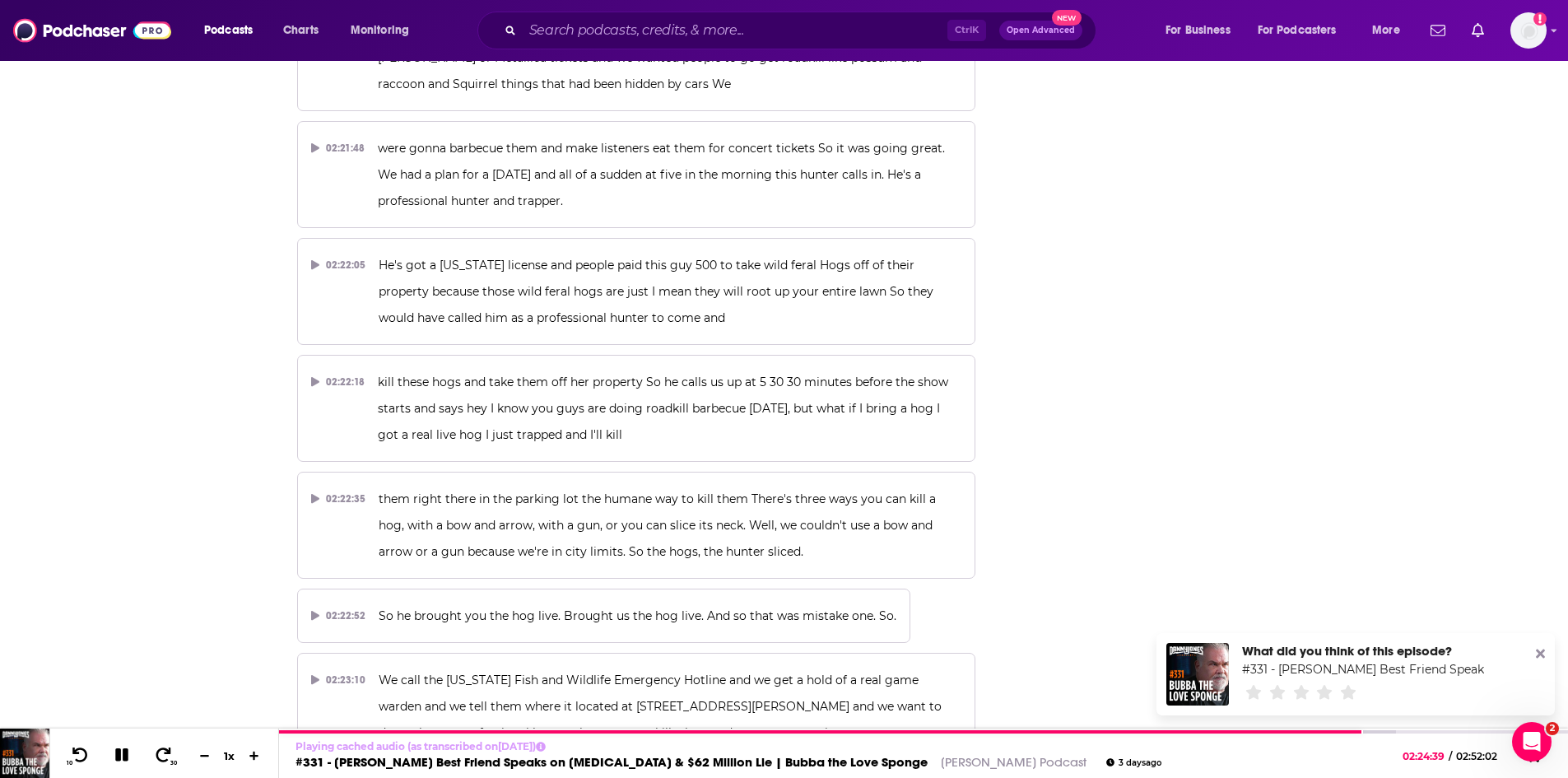
scroll to position [68443, 0]
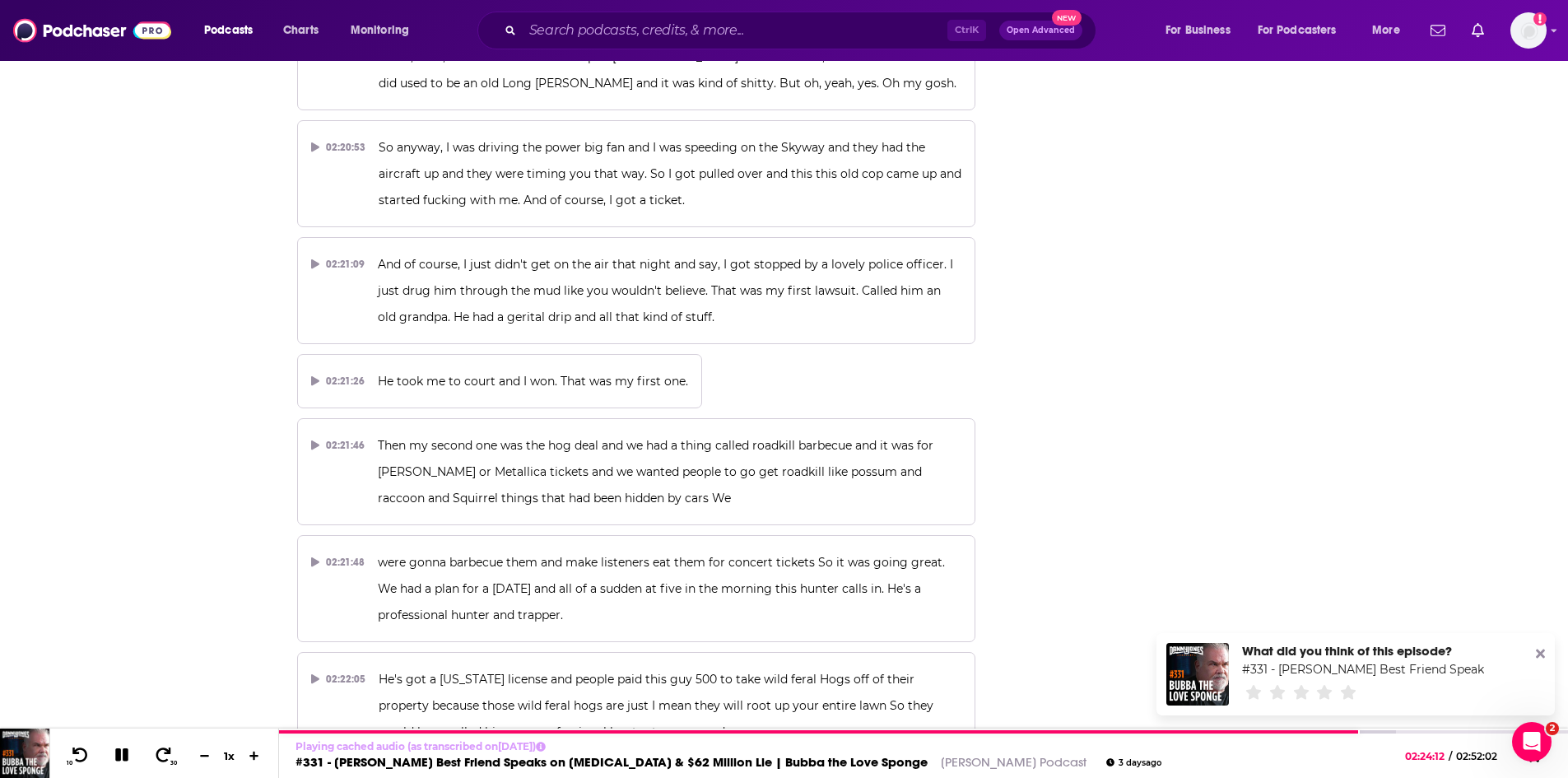
scroll to position [68114, 0]
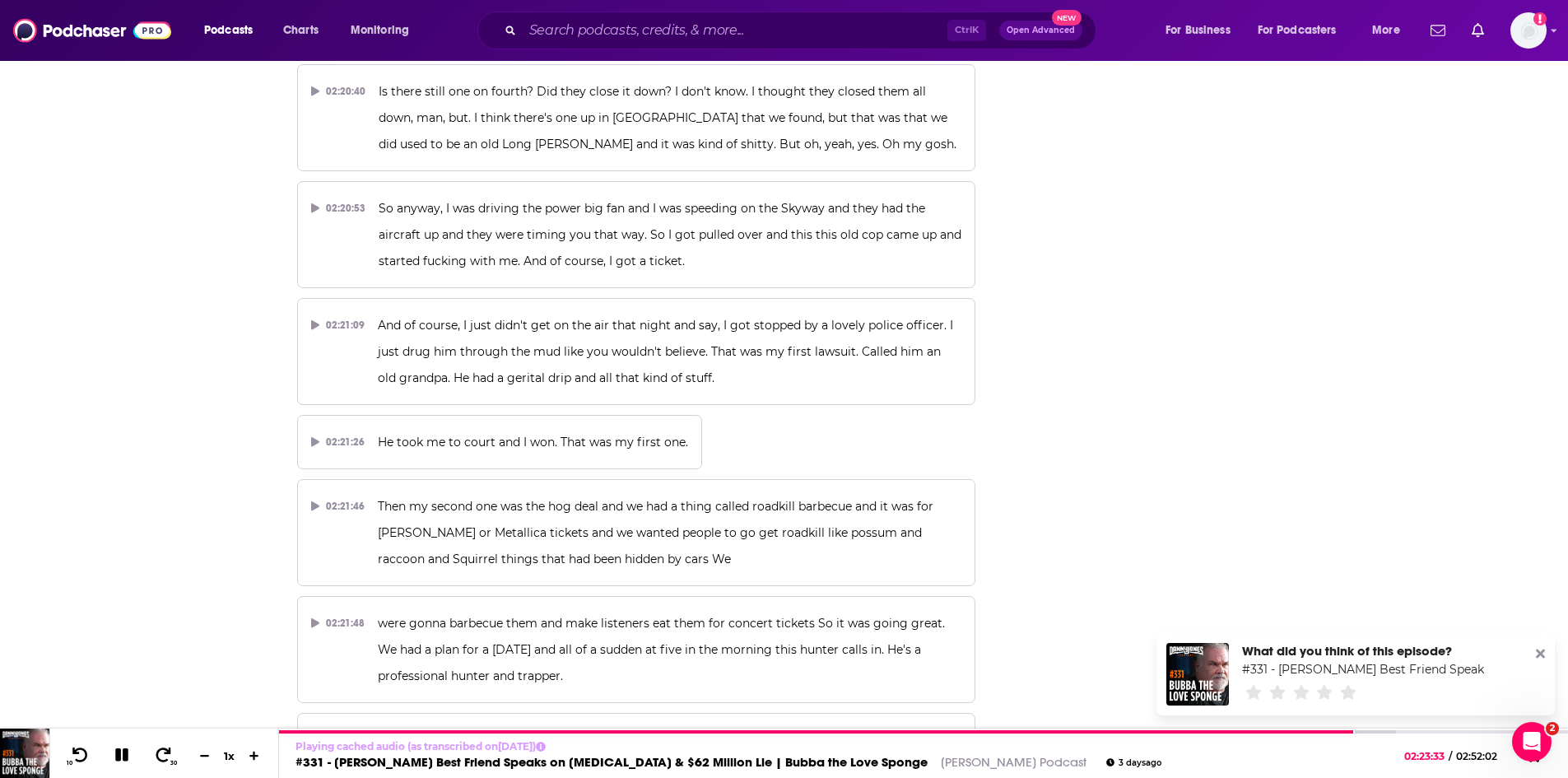
scroll to position [68032, 0]
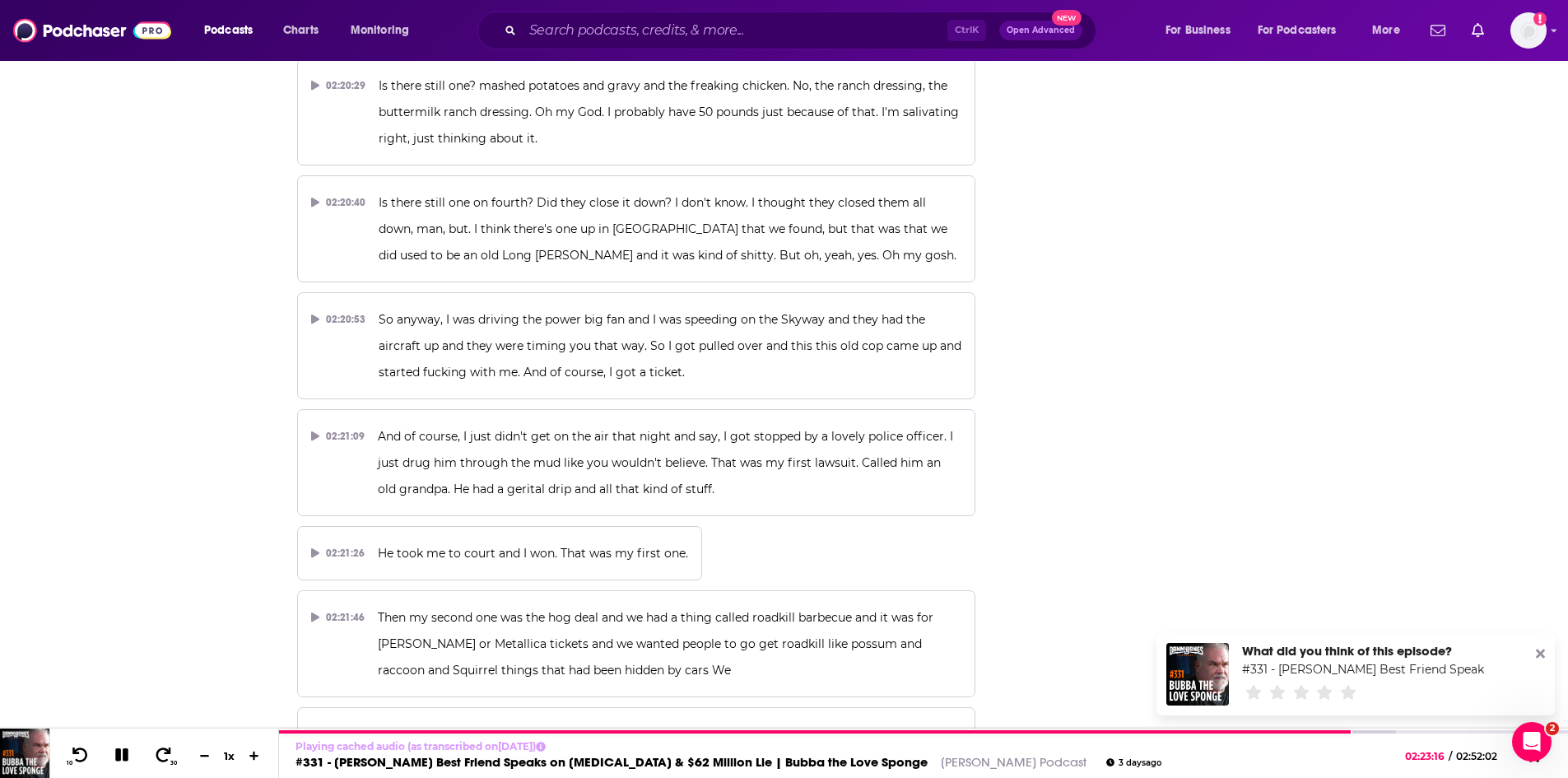
scroll to position [67867, 0]
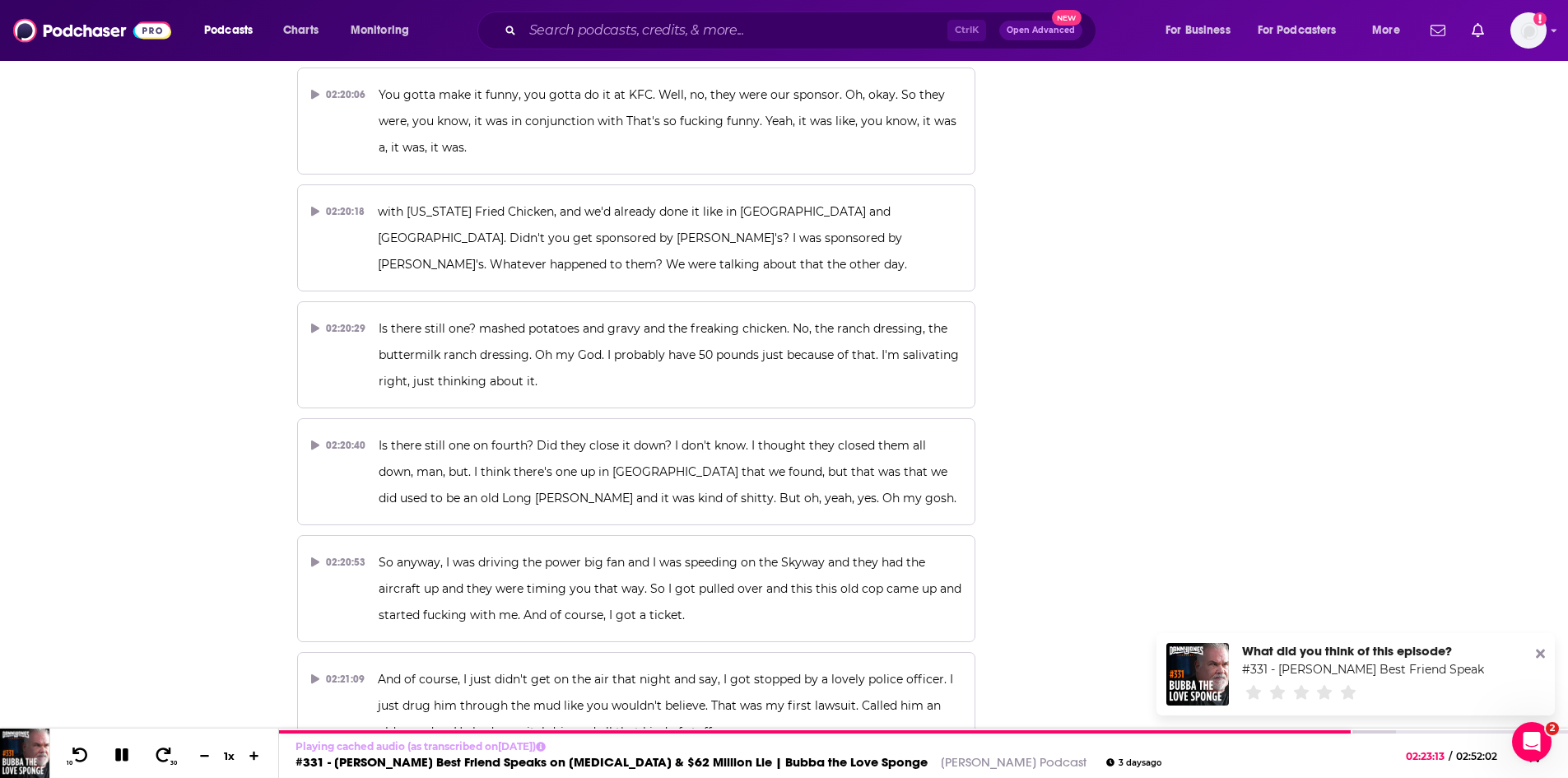
scroll to position [67702, 0]
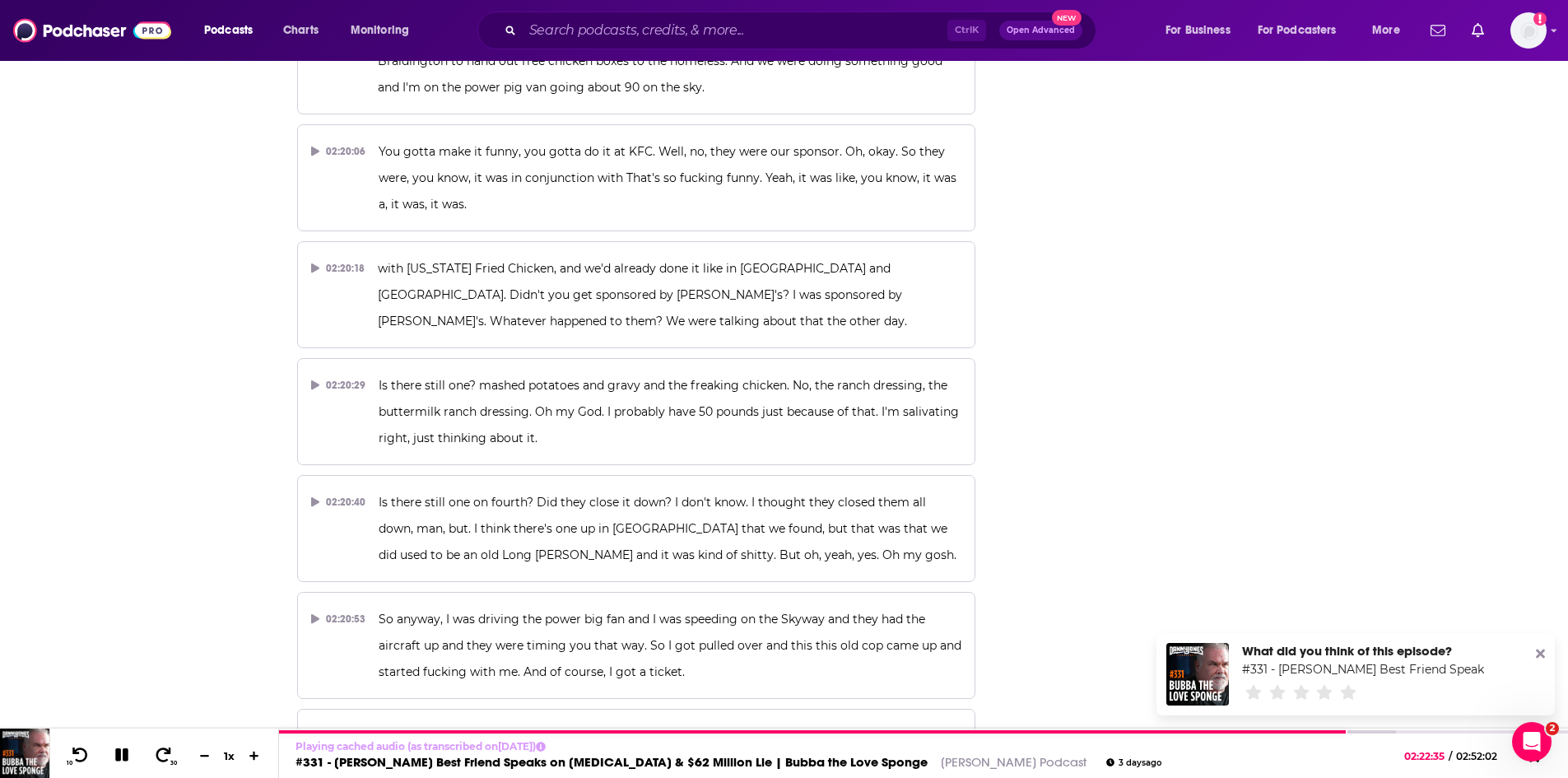
scroll to position [67620, 0]
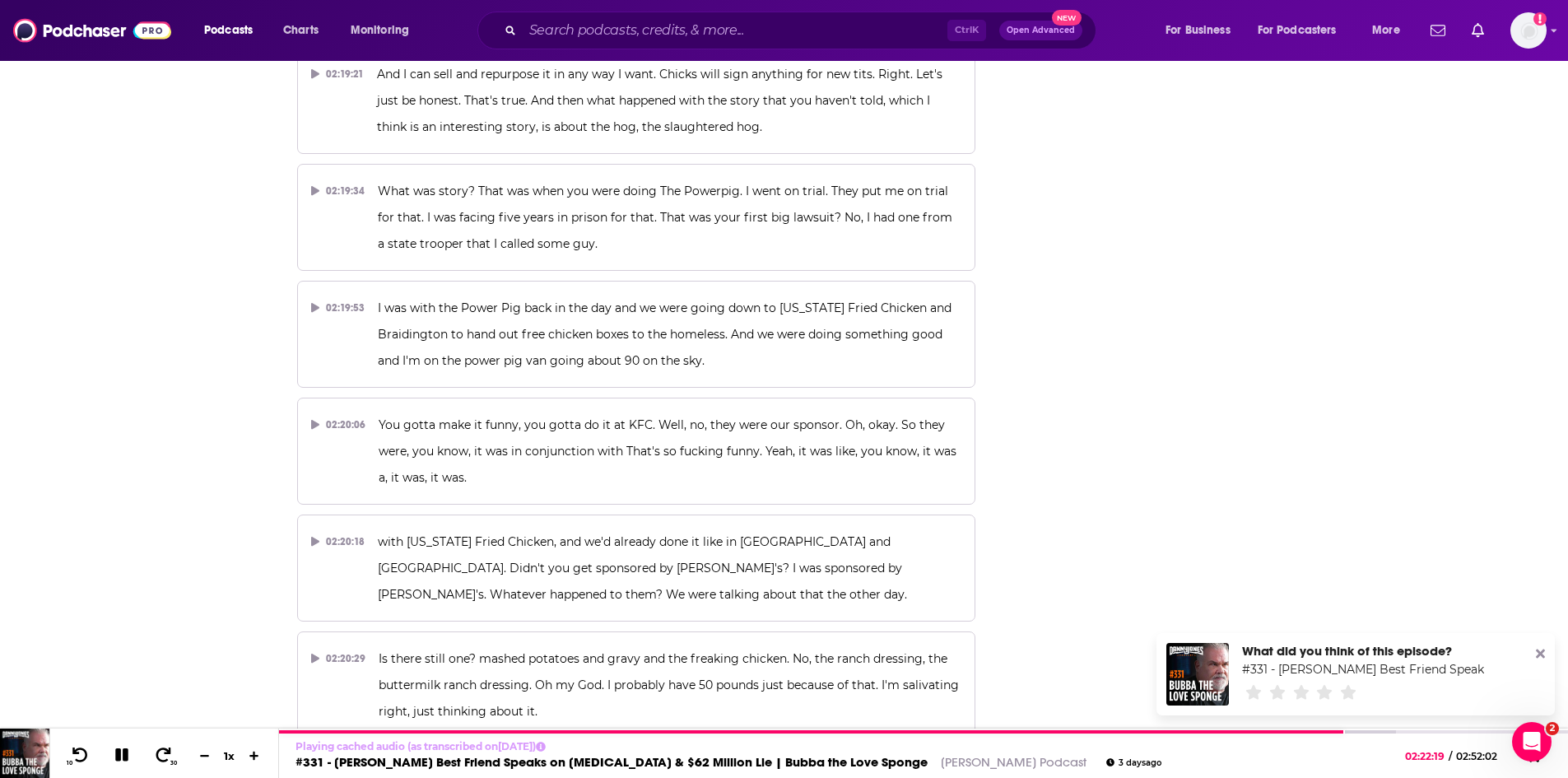
scroll to position [67373, 0]
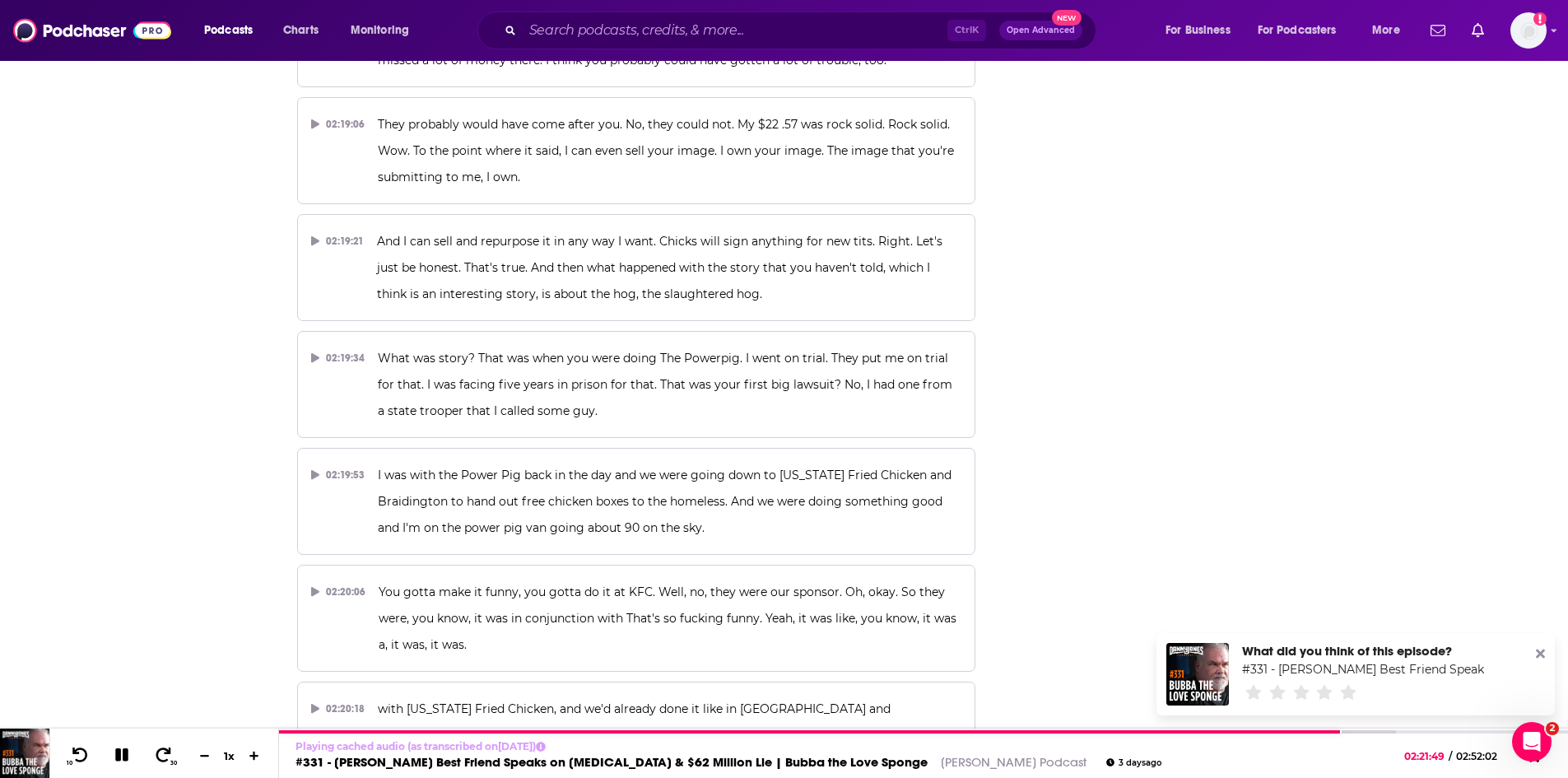
scroll to position [67208, 0]
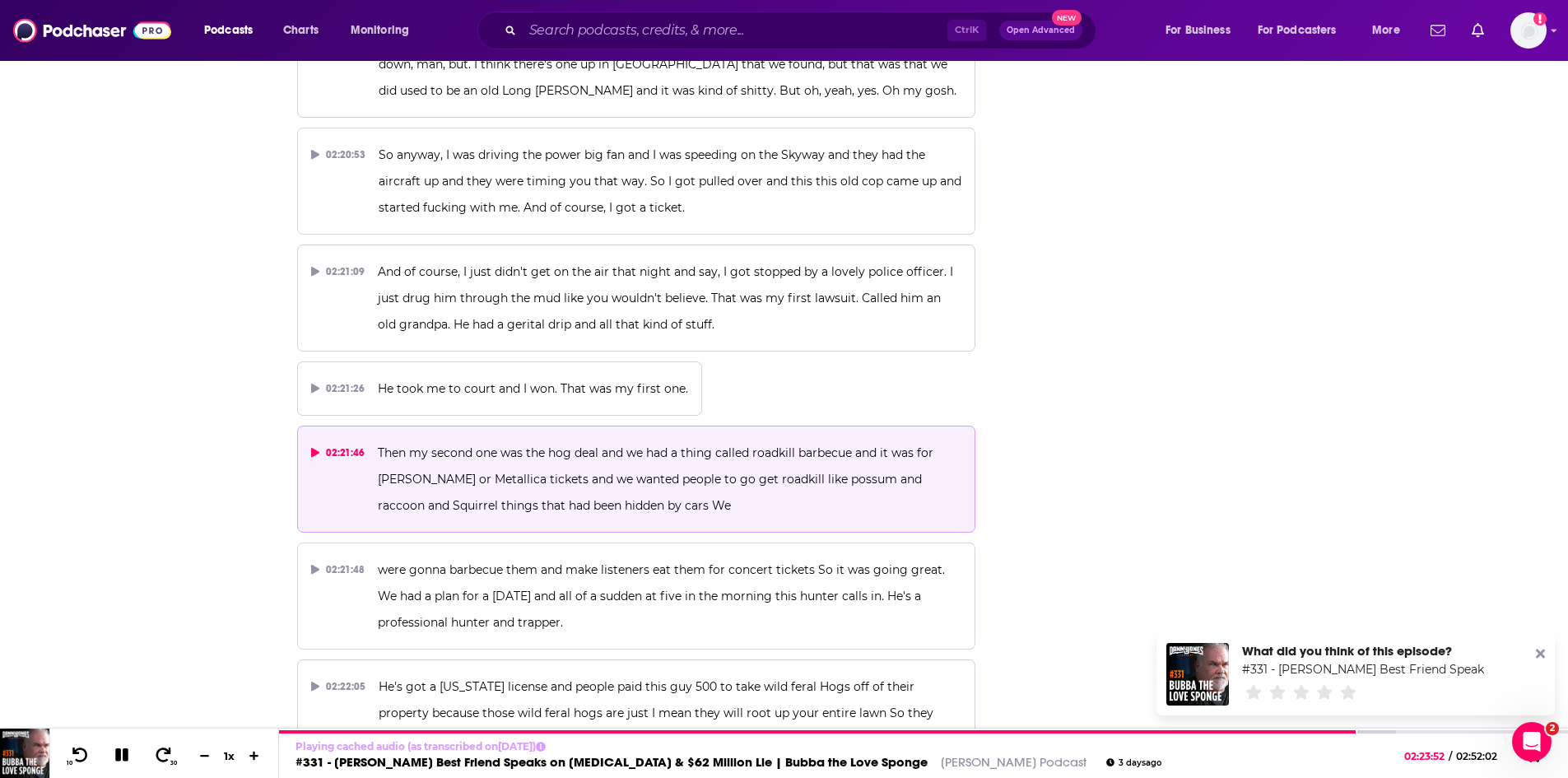
scroll to position [68196, 0]
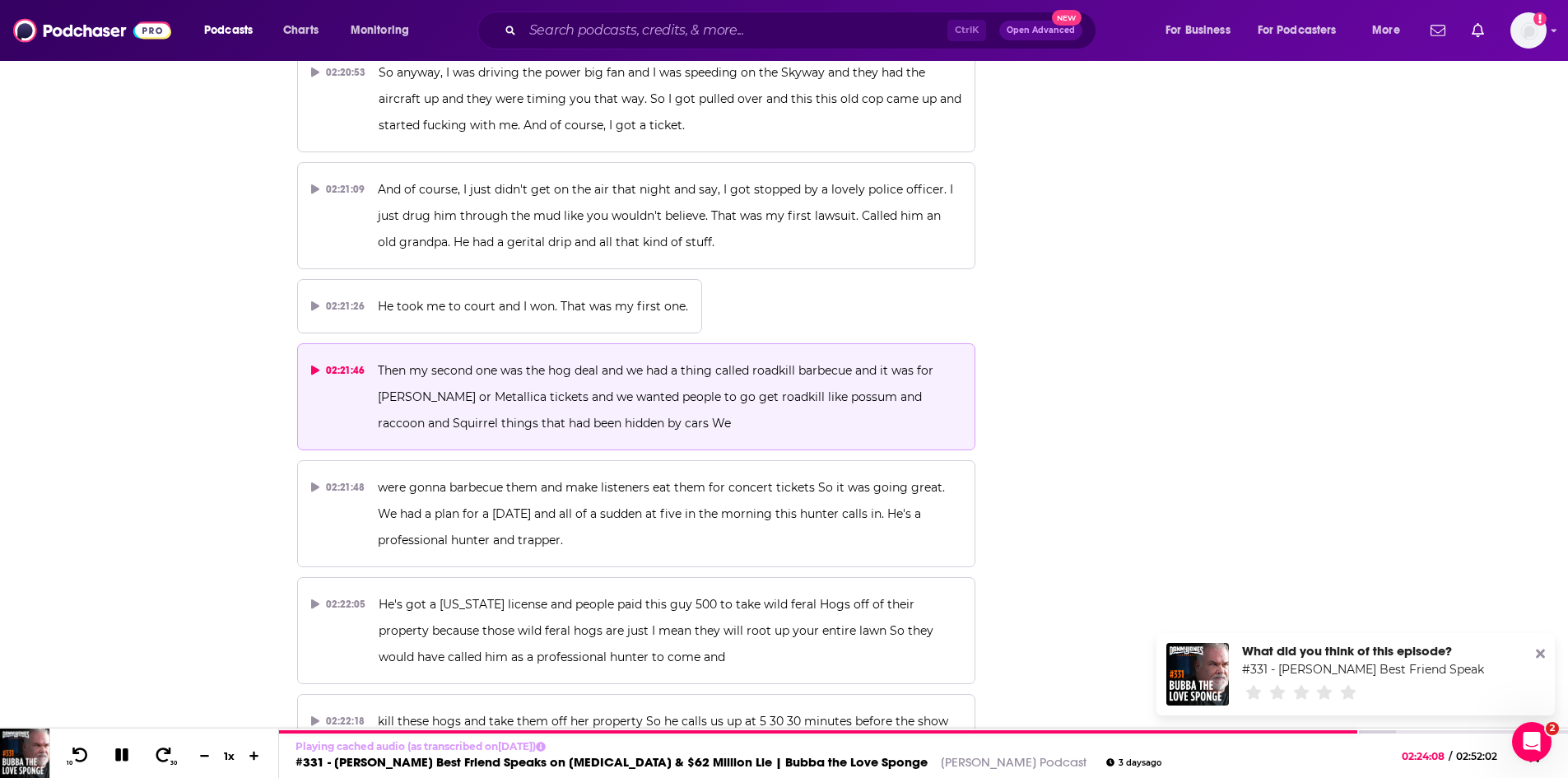
click at [1540, 653] on icon at bounding box center [1540, 654] width 9 height 9
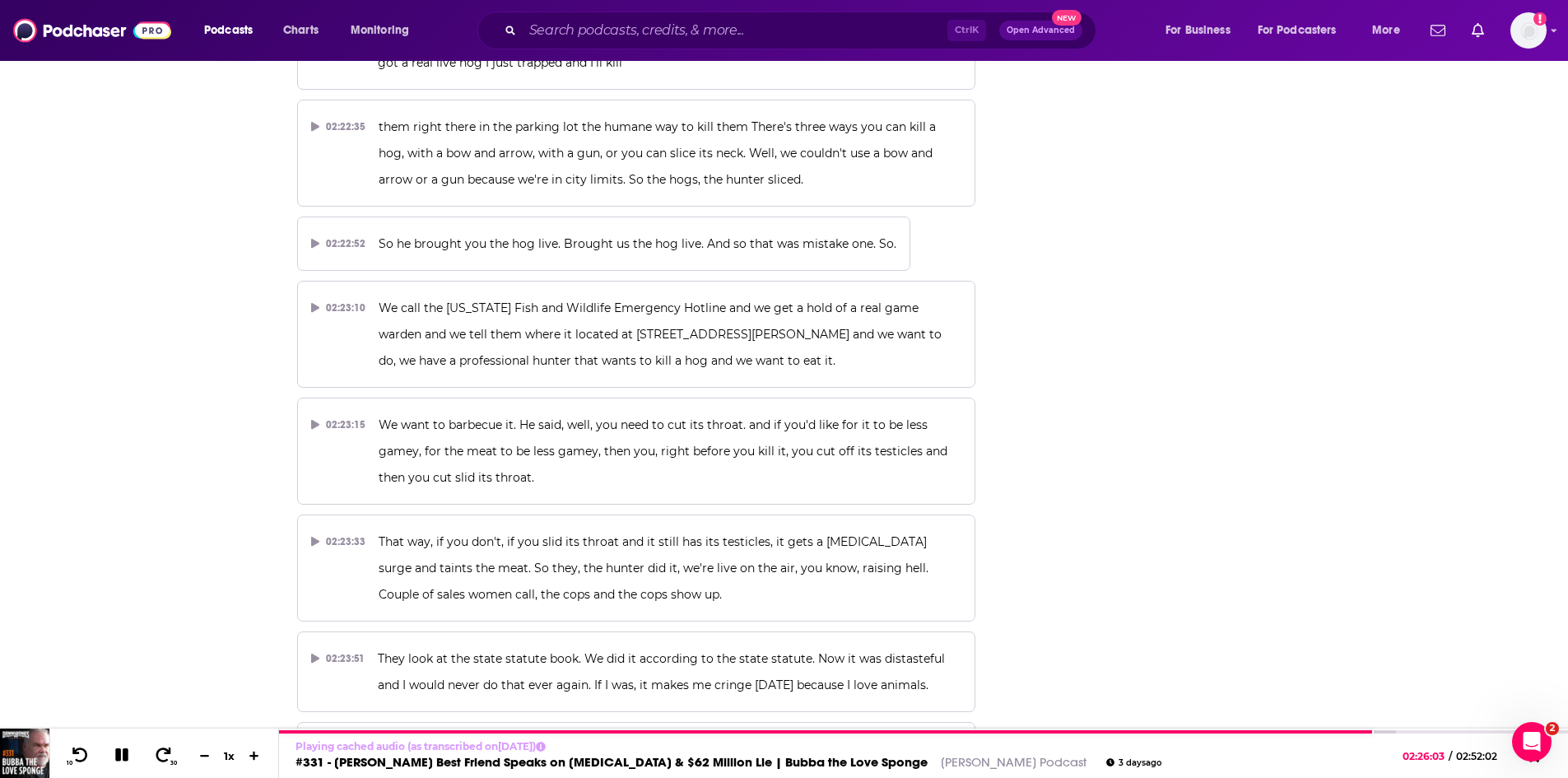
scroll to position [68936, 0]
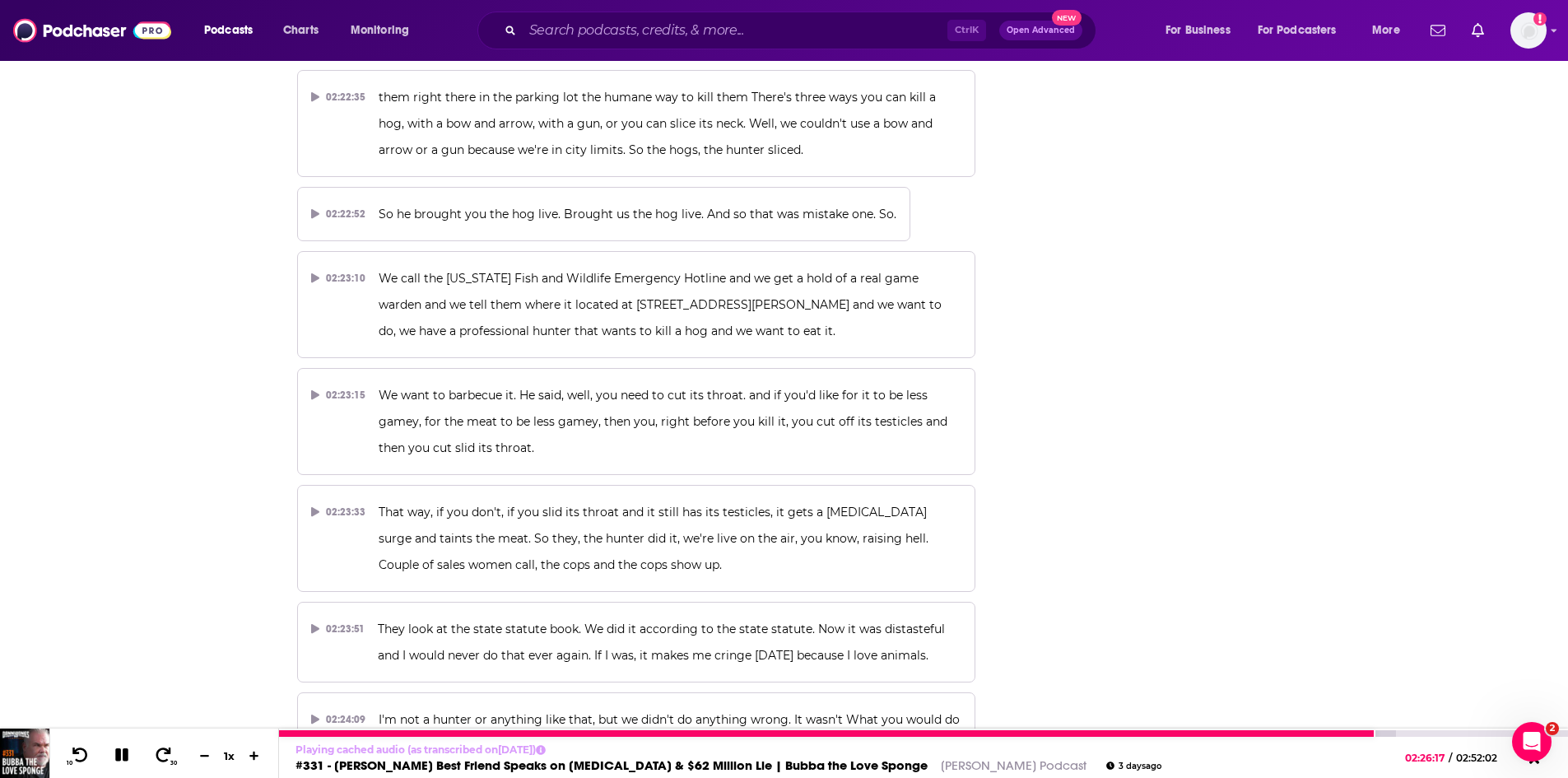
click at [121, 755] on icon at bounding box center [122, 754] width 22 height 20
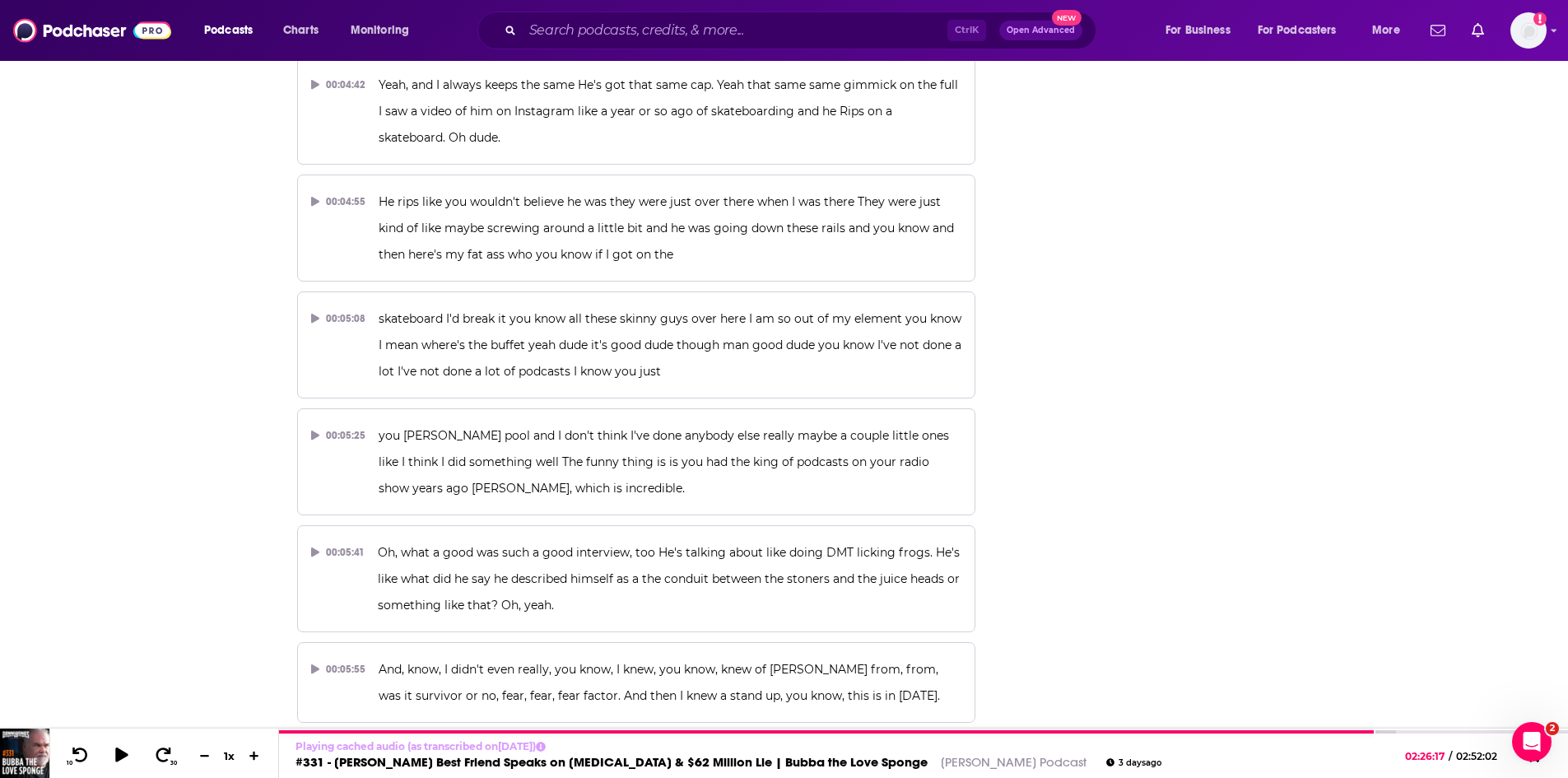
scroll to position [0, 0]
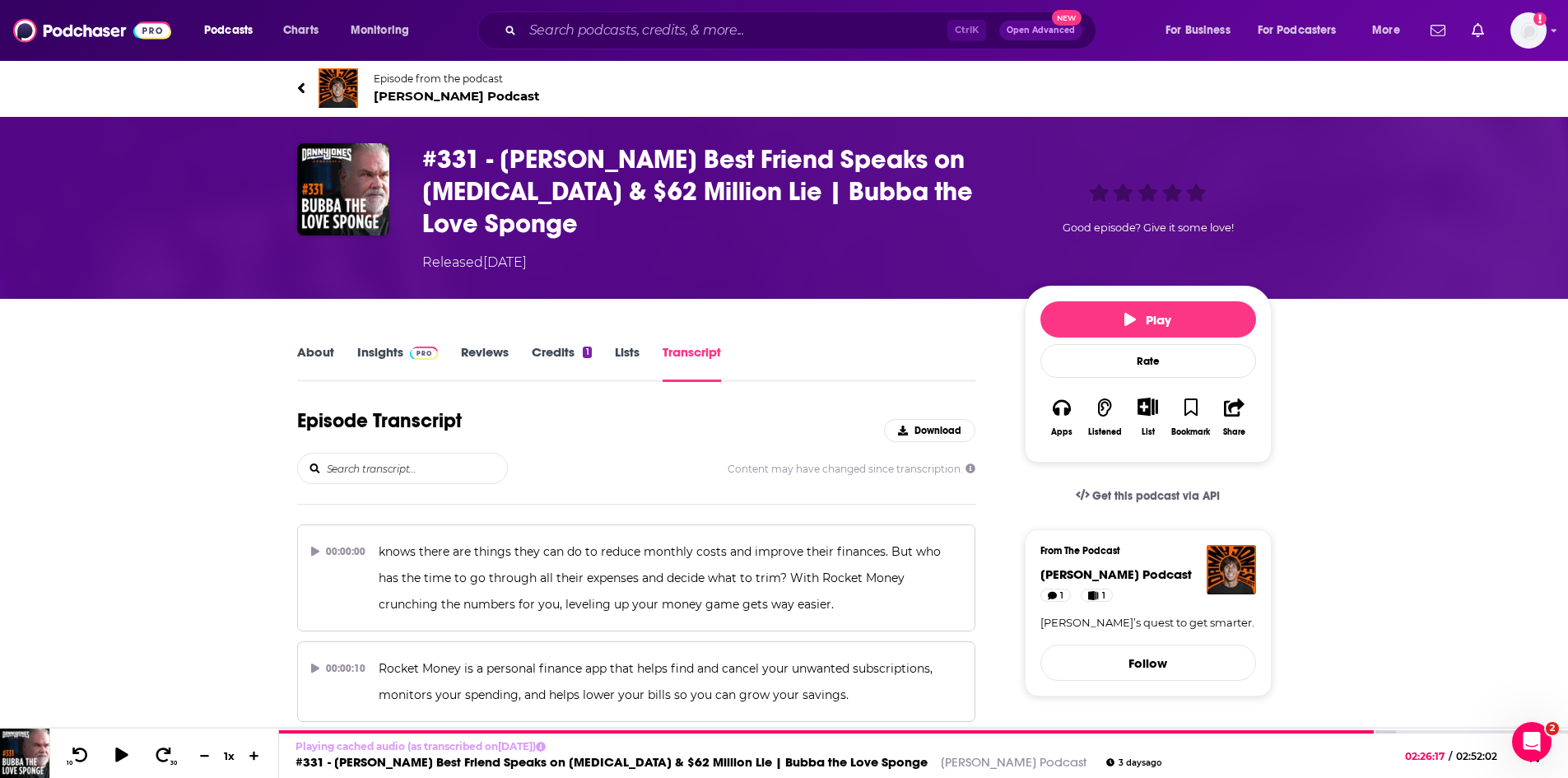
drag, startPoint x: 597, startPoint y: 226, endPoint x: 856, endPoint y: 206, distance: 259.8
click at [856, 206] on h3 "#331 - [PERSON_NAME] Best Friend Speaks on [MEDICAL_DATA] & $62 Million Lie | B…" at bounding box center [710, 191] width 576 height 97
copy h3 "Bubba the Love Sponge"
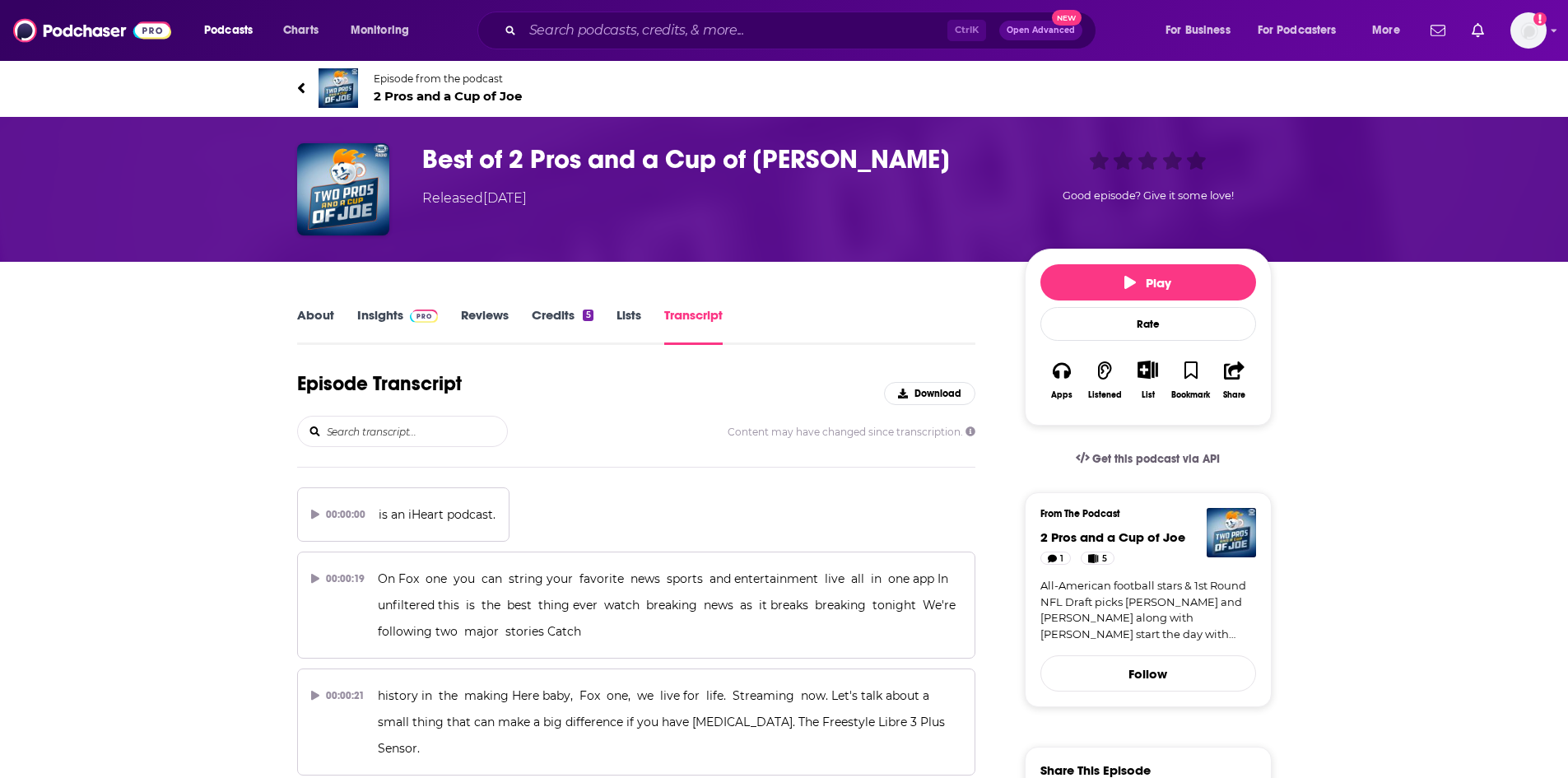
scroll to position [12942, 0]
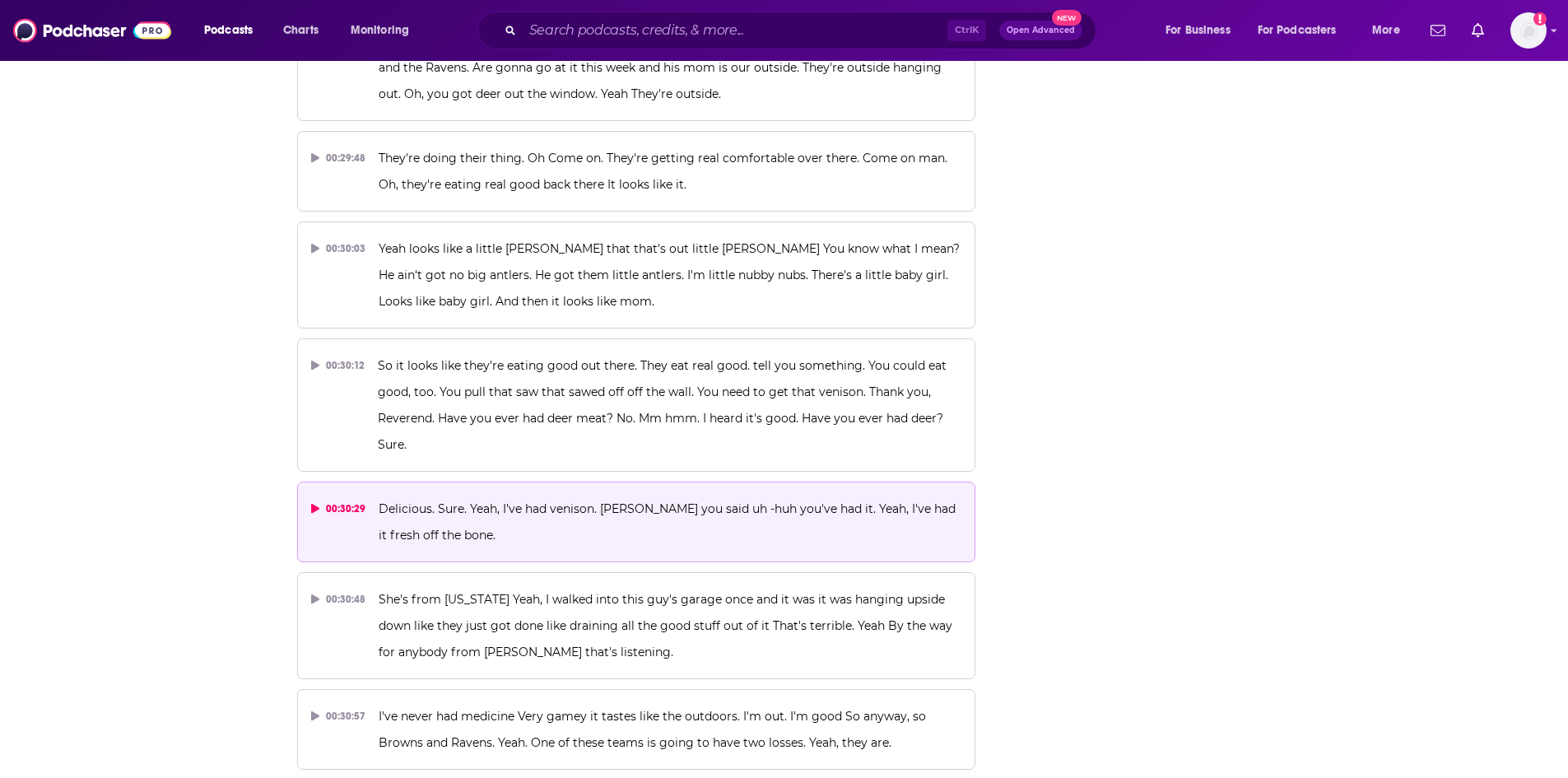
click at [576, 496] on p "Delicious. Sure. Yeah, I've had venison. Lorena you said uh -huh you've had it.…" at bounding box center [669, 522] width 583 height 53
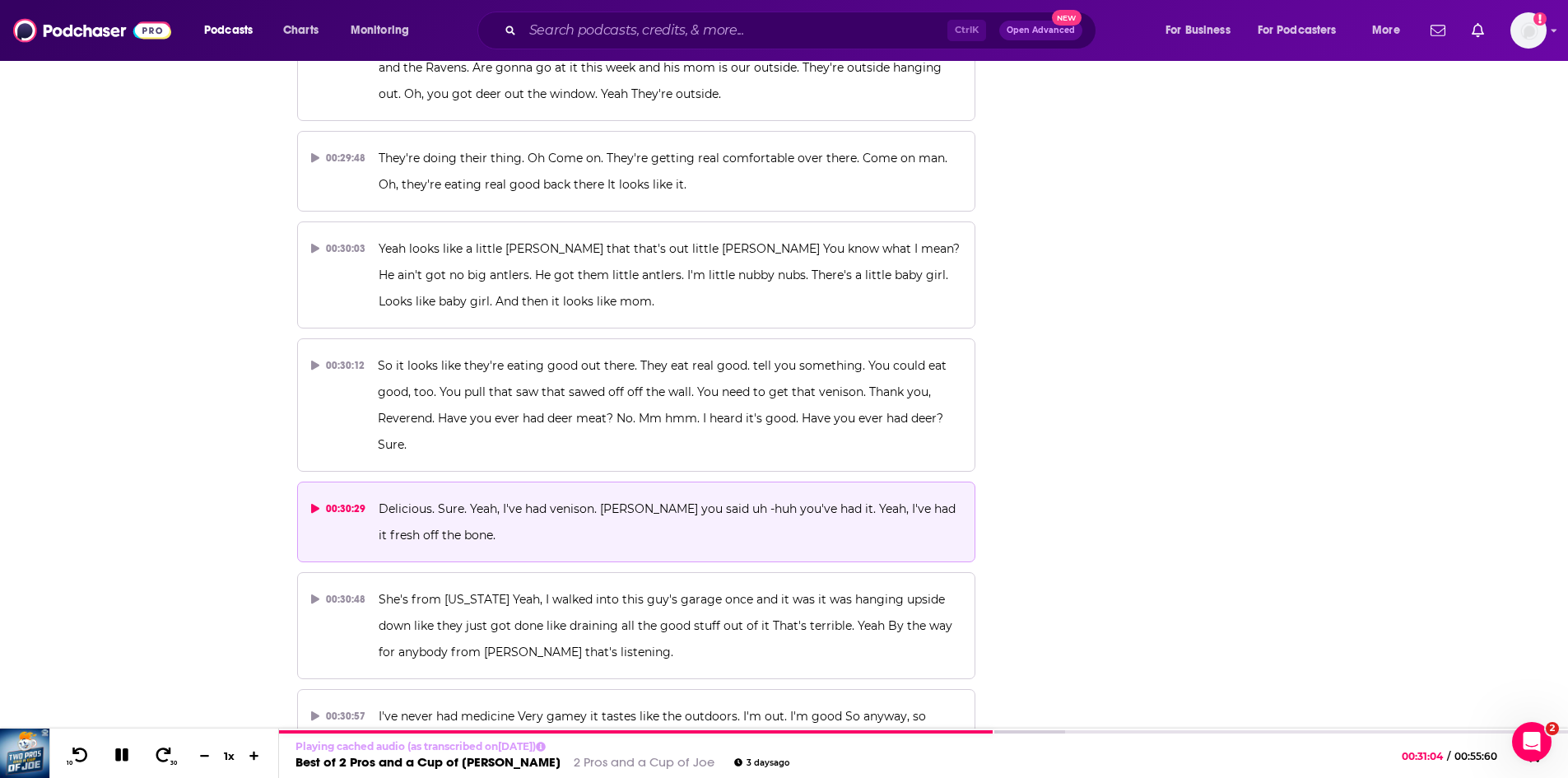
scroll to position [13024, 0]
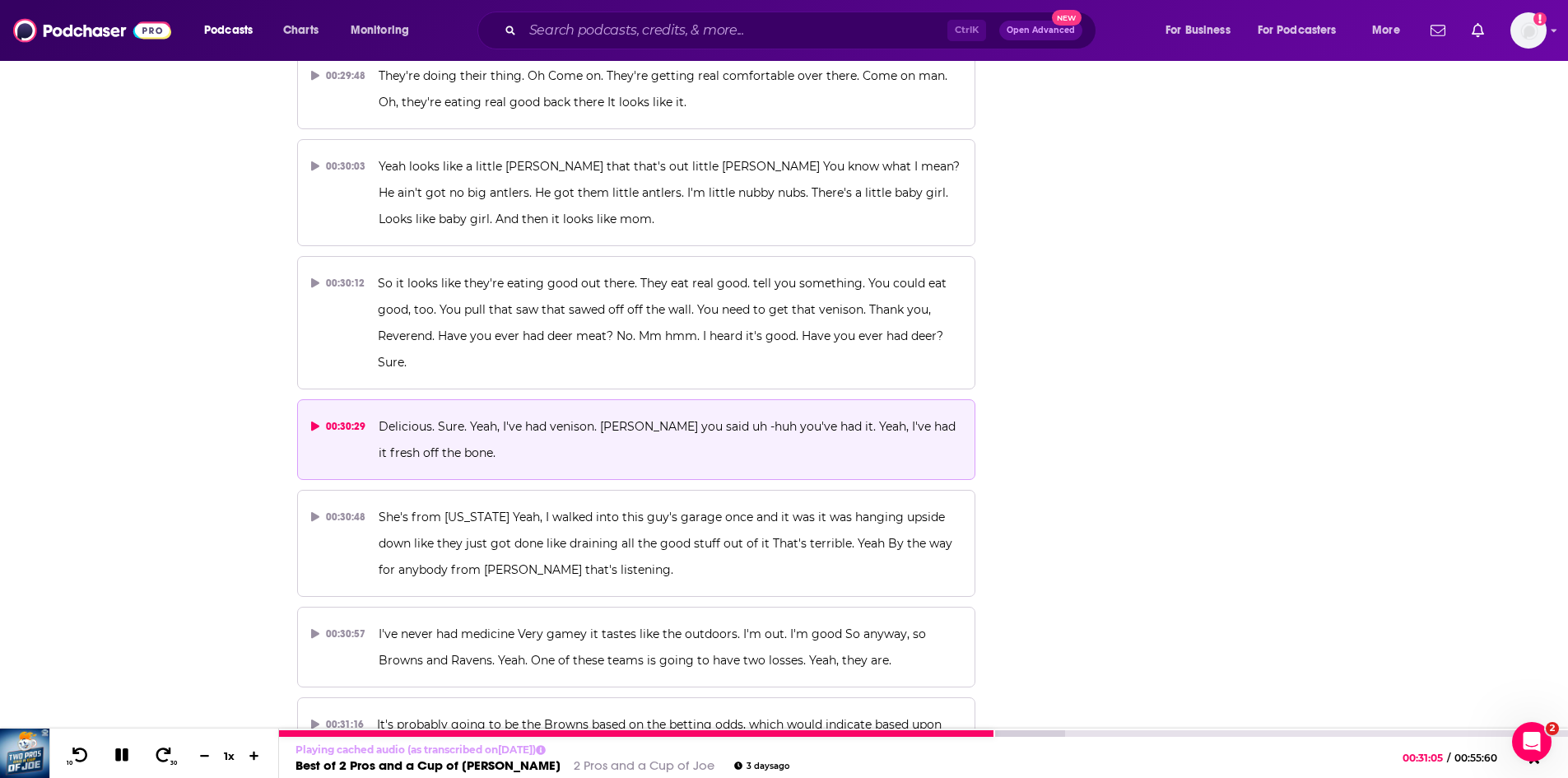
click at [121, 751] on icon at bounding box center [122, 754] width 19 height 15
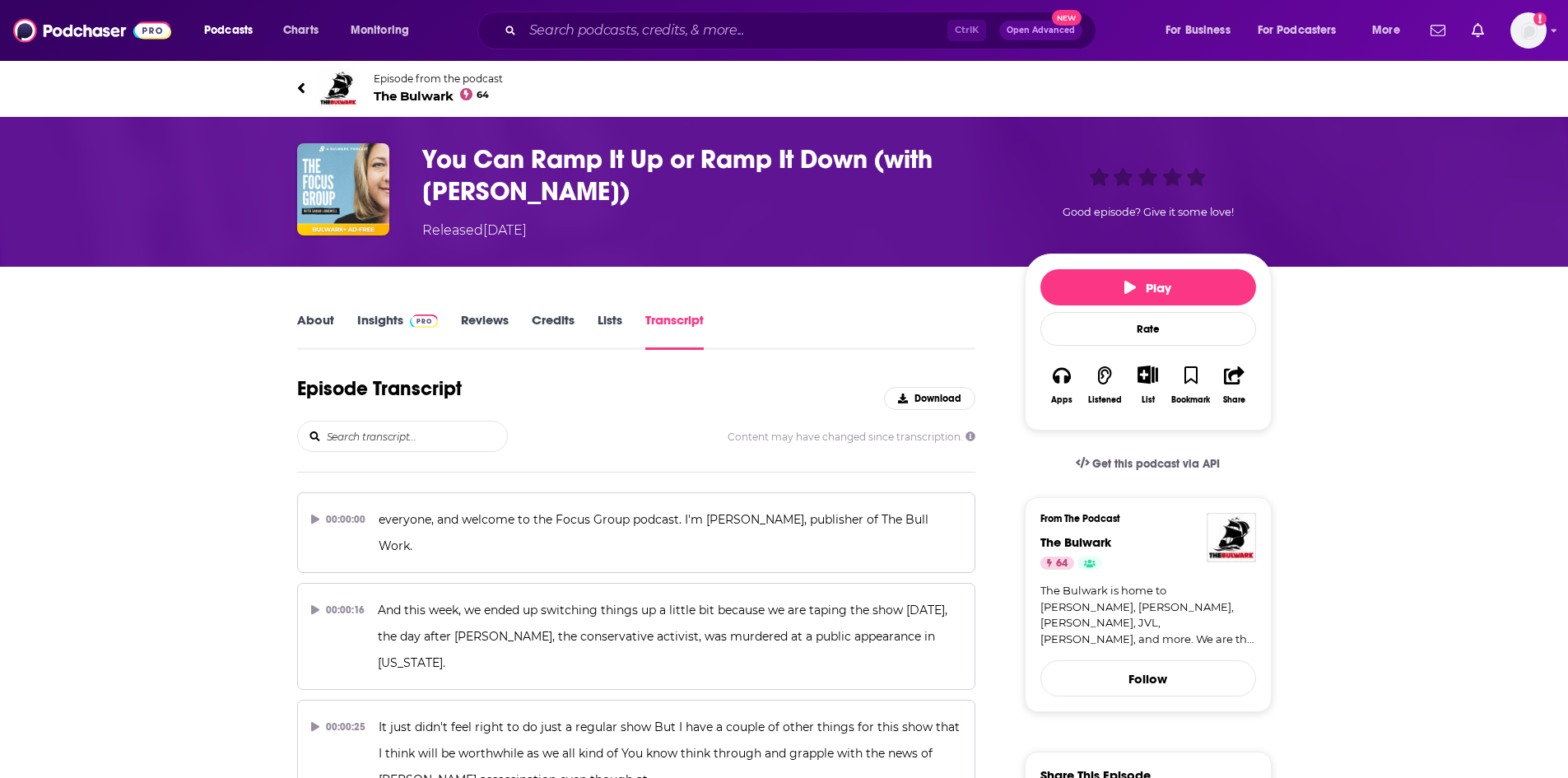
scroll to position [12631, 0]
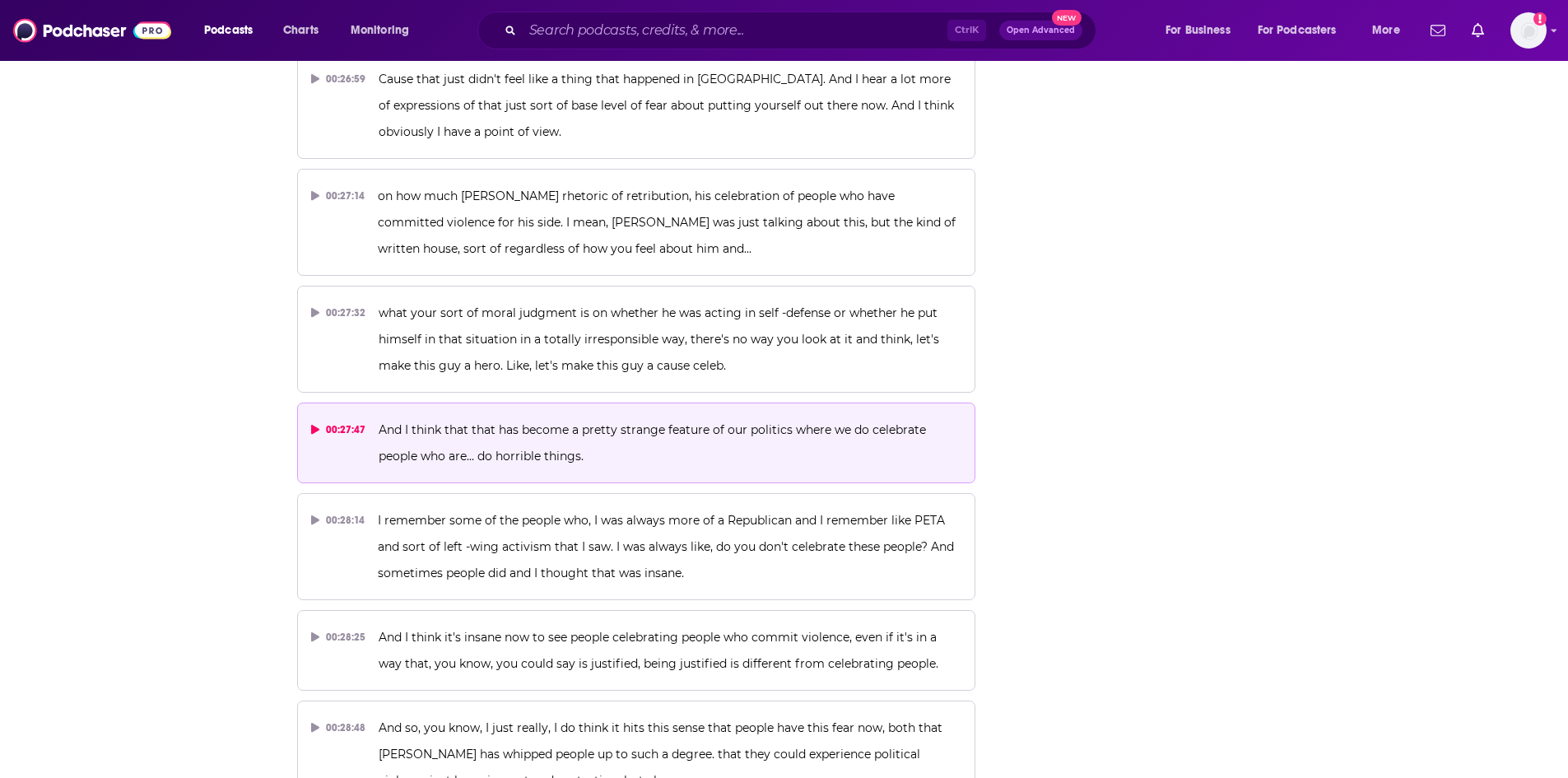
click at [635, 422] on span "And I think that that has become a pretty strange feature of our politics where…" at bounding box center [653, 442] width 550 height 41
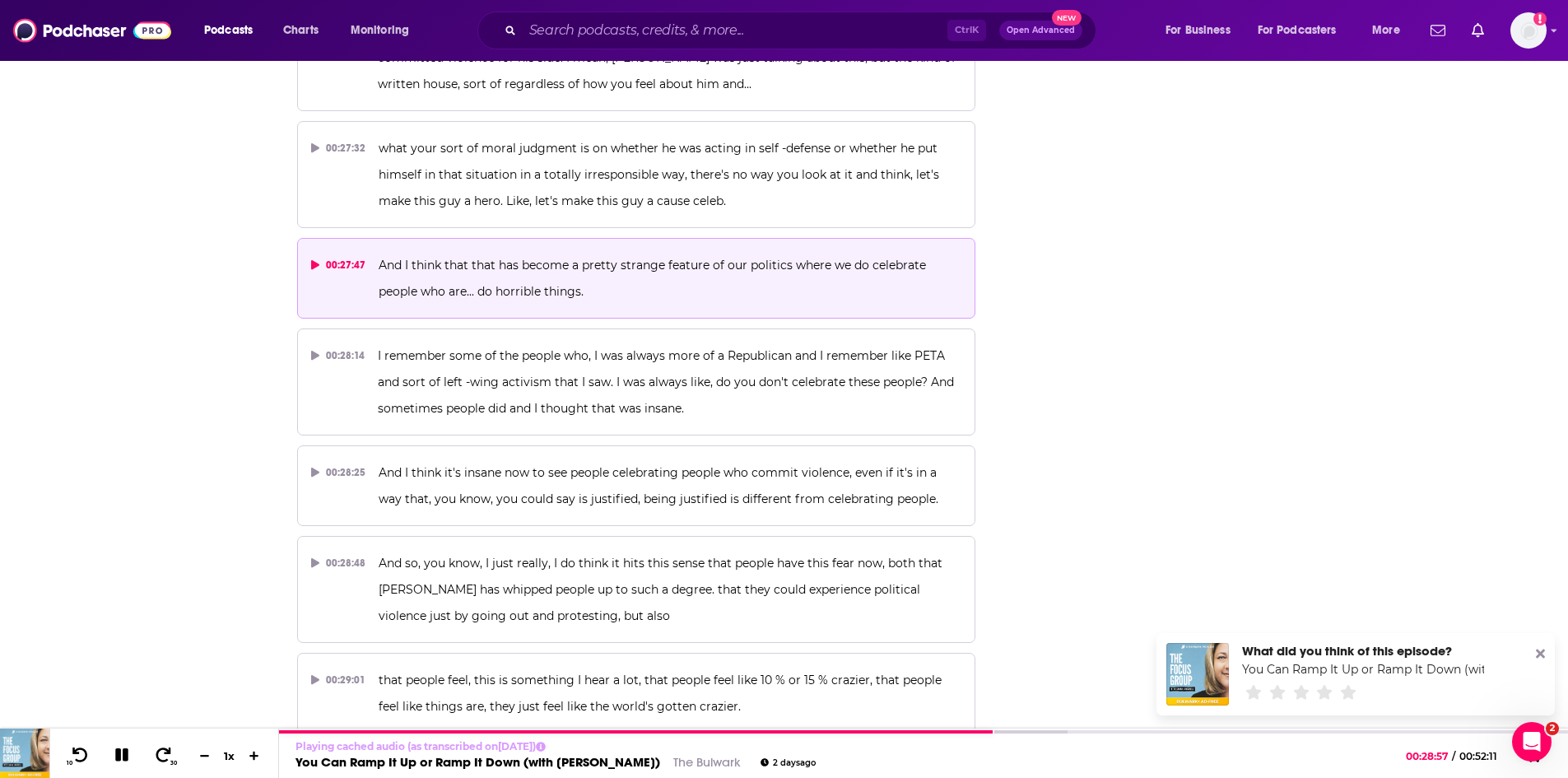
scroll to position [12878, 0]
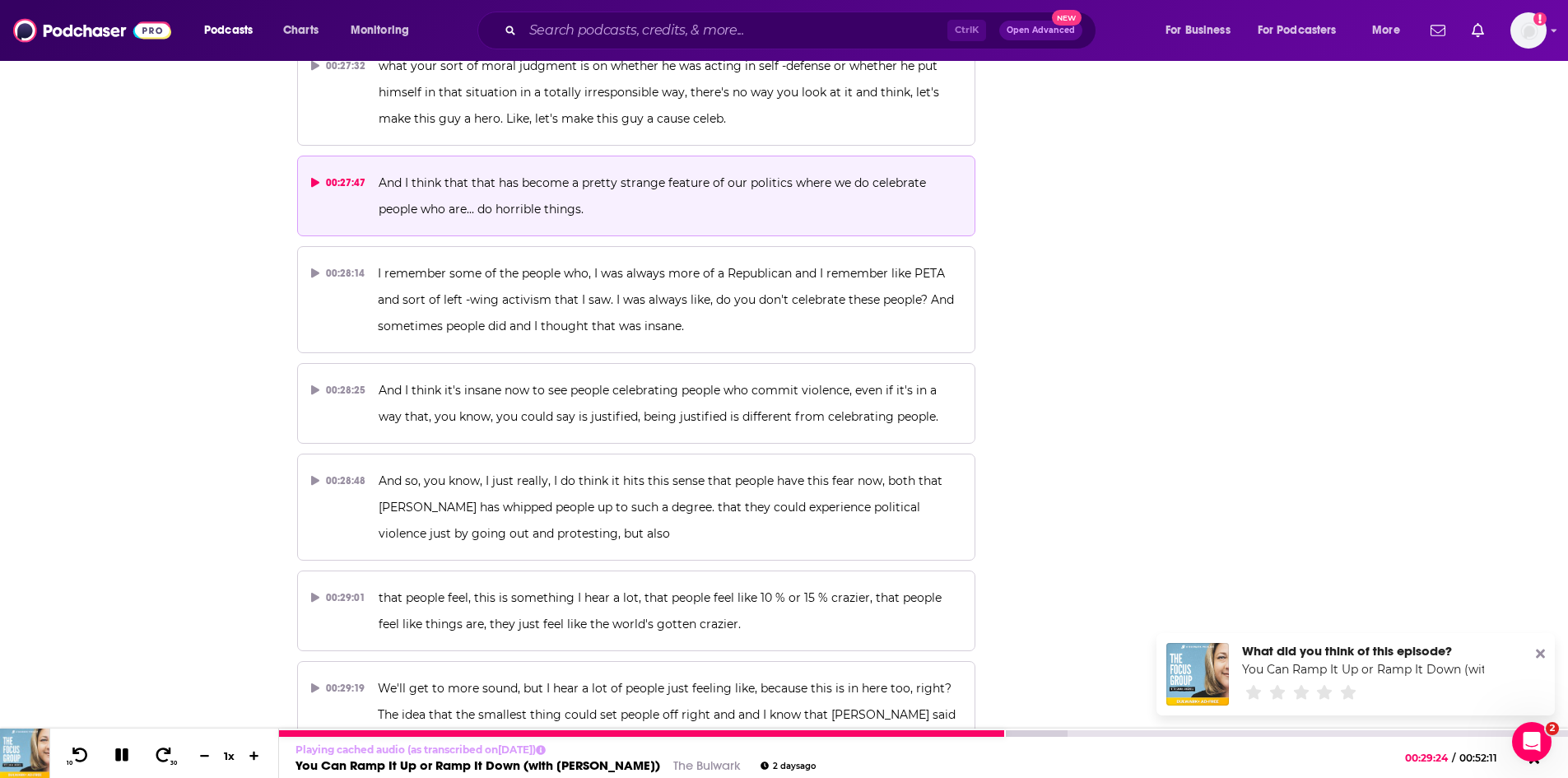
click at [121, 760] on icon at bounding box center [122, 754] width 19 height 15
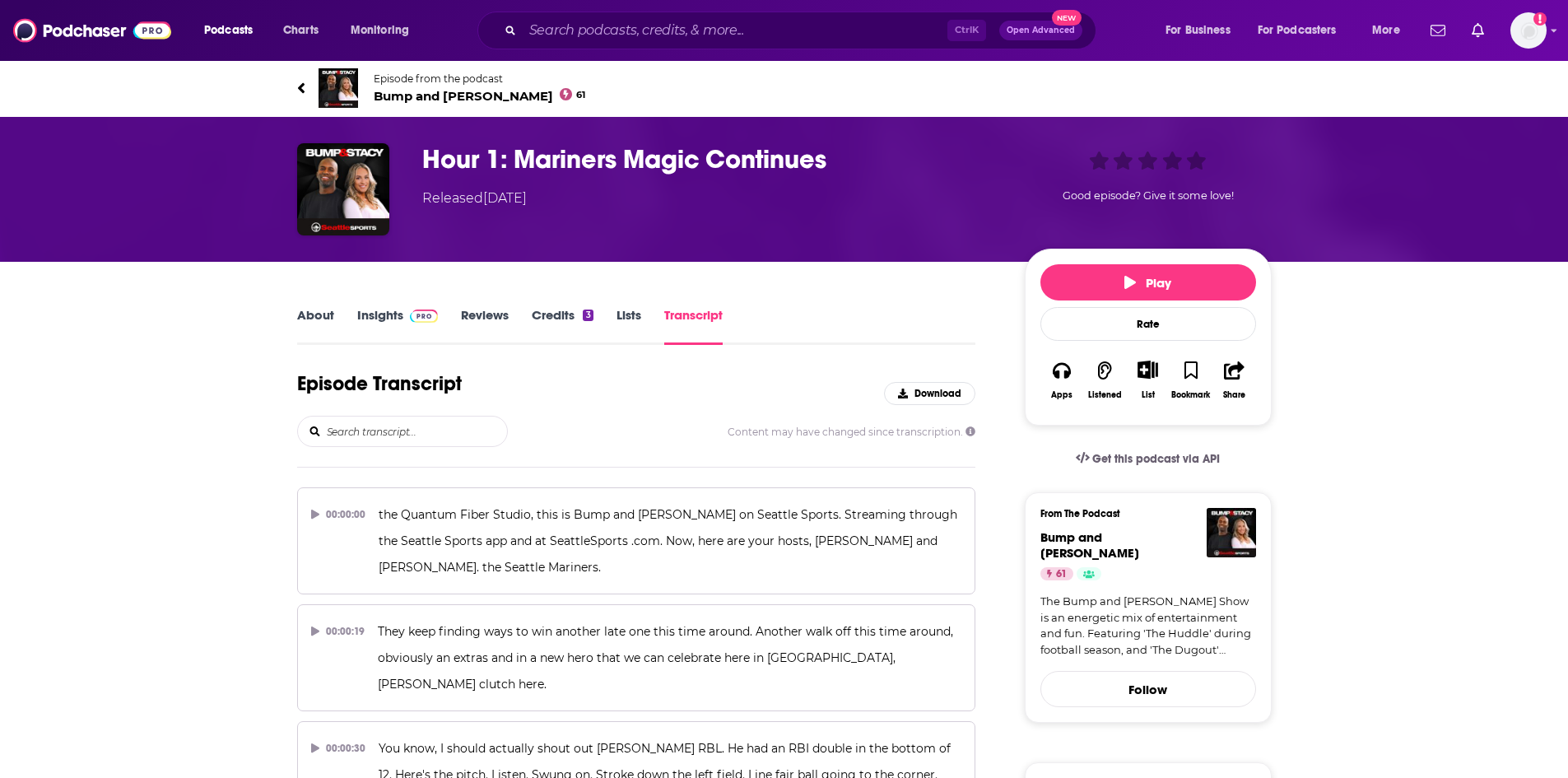
scroll to position [10491, 0]
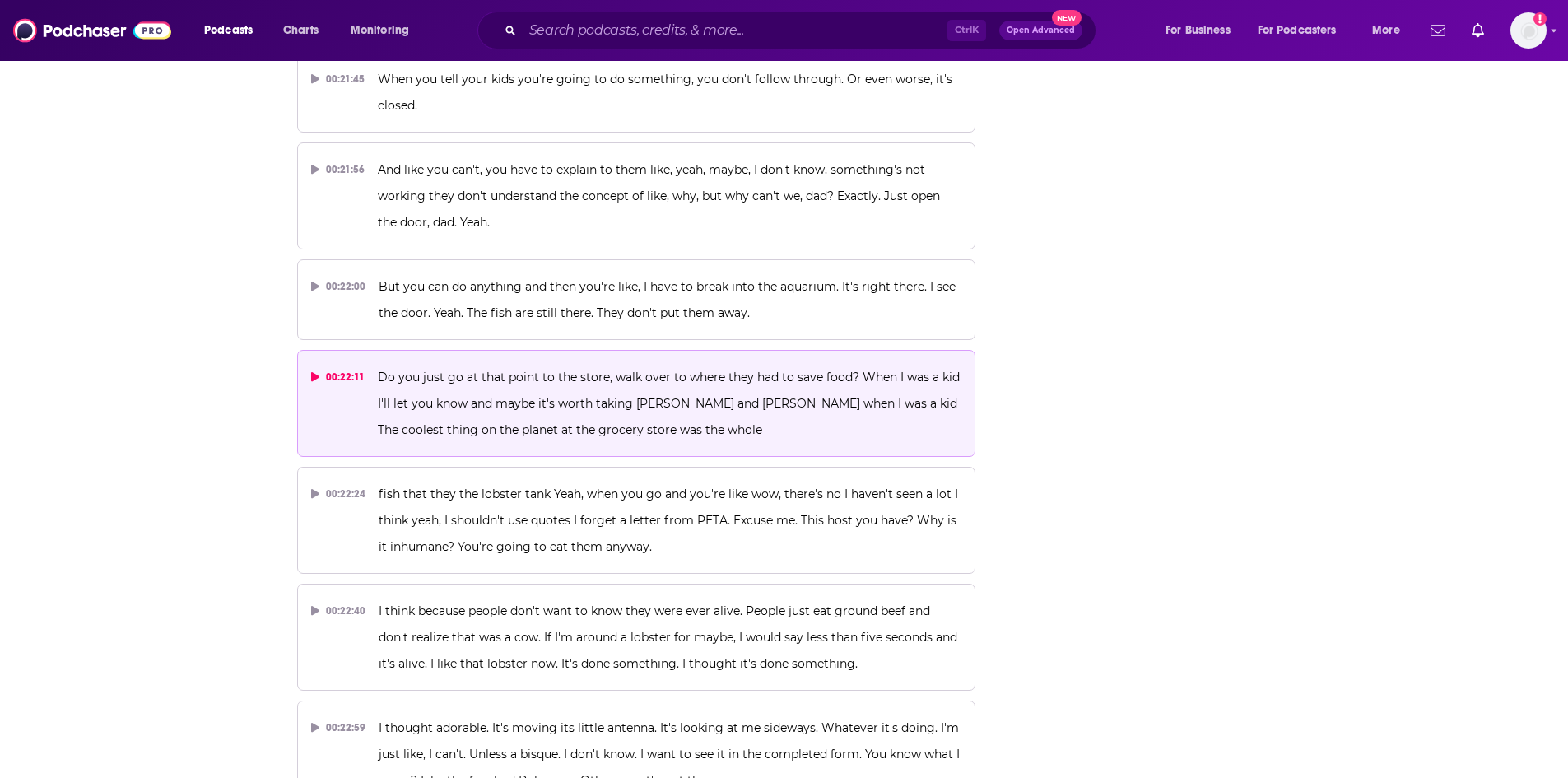
click at [769, 350] on button "00:22:11 Do you just go at that point to the store, walk over to where they had…" at bounding box center [636, 403] width 679 height 107
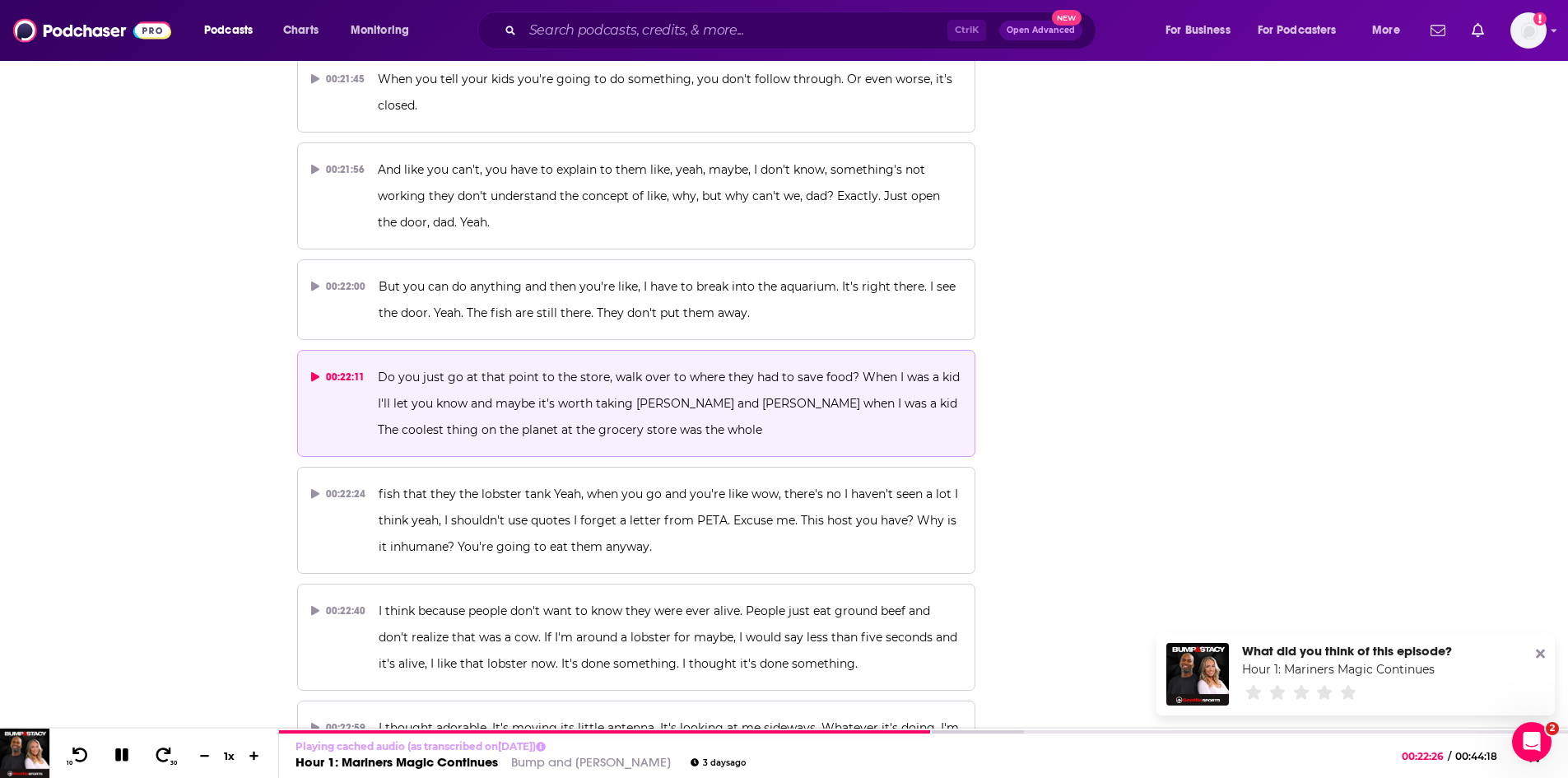
scroll to position [0, 0]
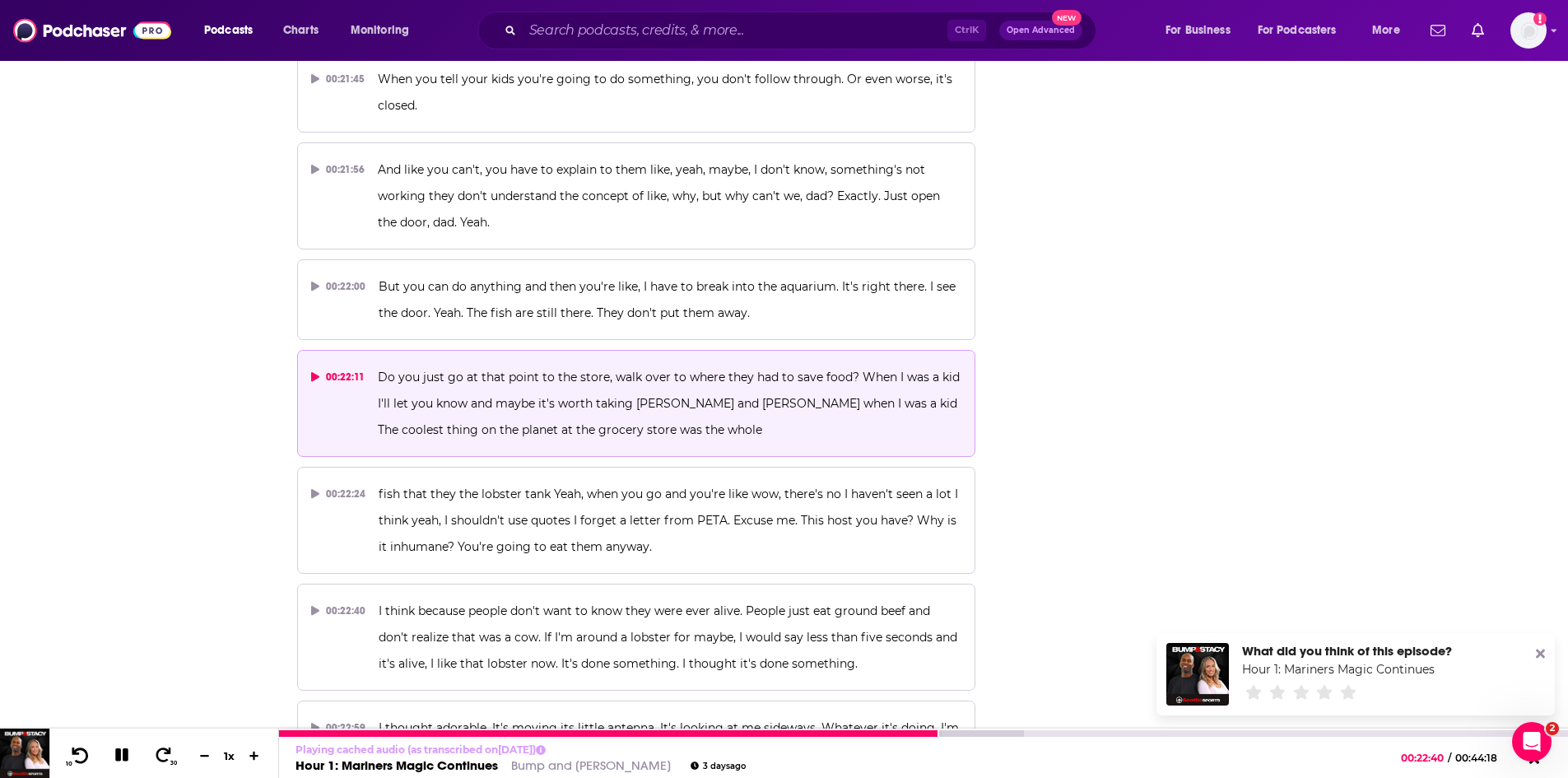
click at [79, 760] on icon at bounding box center [80, 754] width 21 height 16
click at [127, 755] on icon at bounding box center [122, 755] width 14 height 14
